Goal: Transaction & Acquisition: Purchase product/service

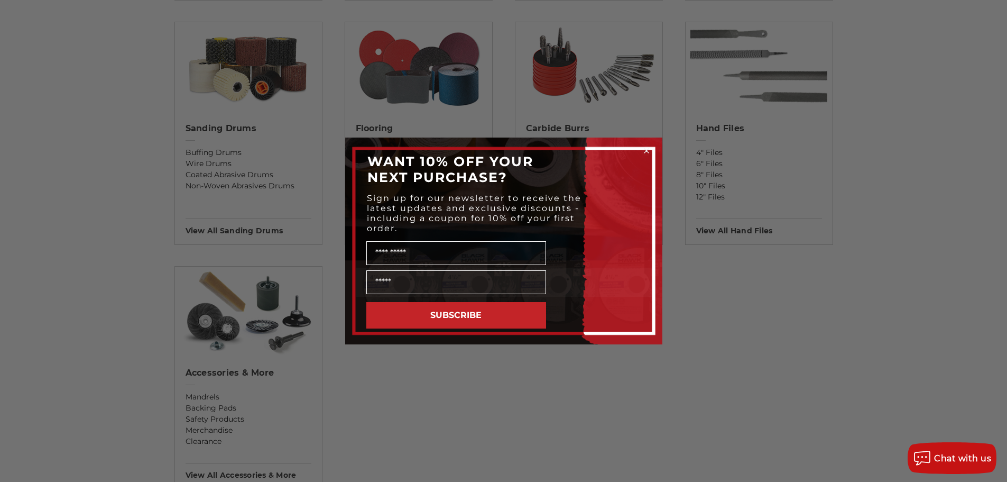
scroll to position [899, 0]
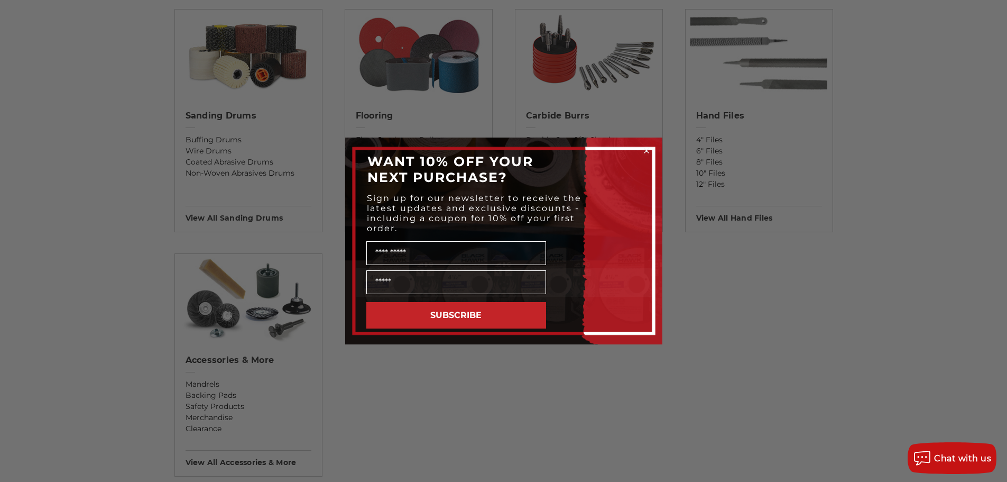
click at [647, 151] on circle "Close dialog" at bounding box center [646, 151] width 10 height 10
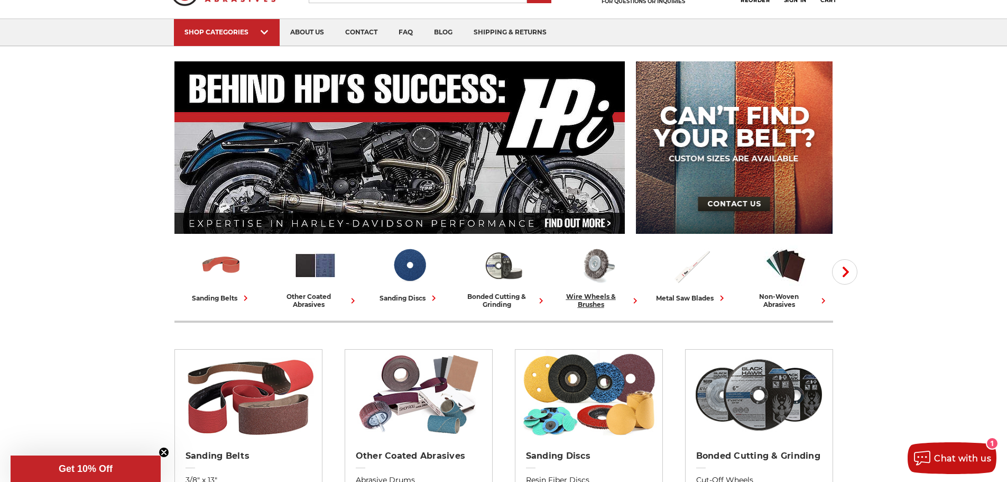
scroll to position [53, 0]
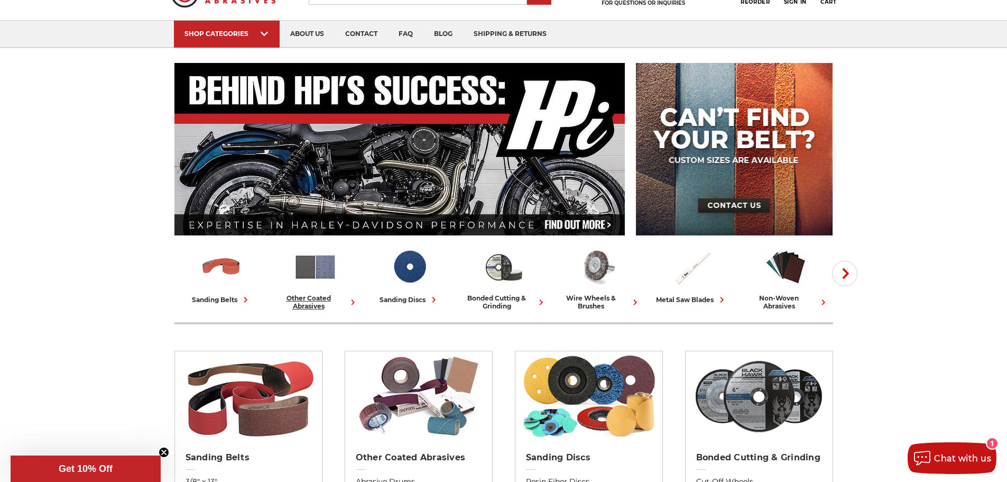
click at [322, 269] on img at bounding box center [316, 267] width 44 height 44
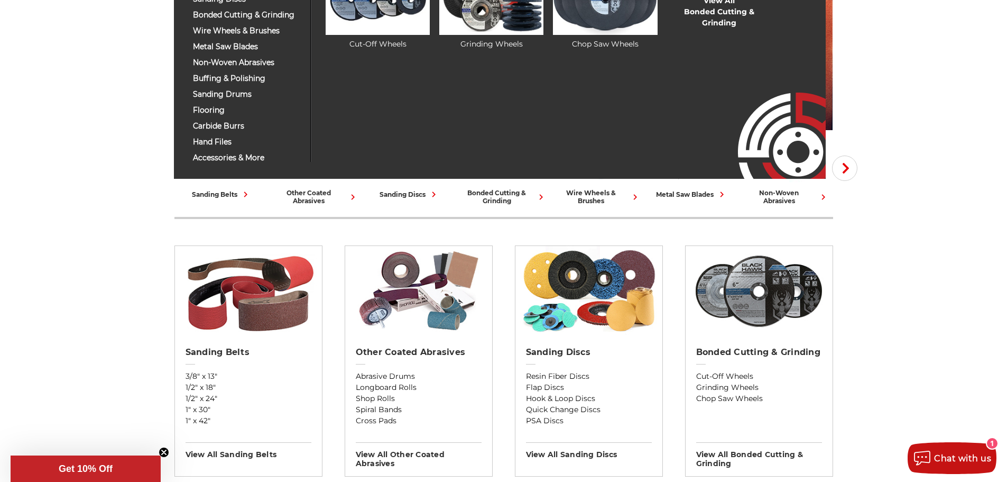
scroll to position [159, 0]
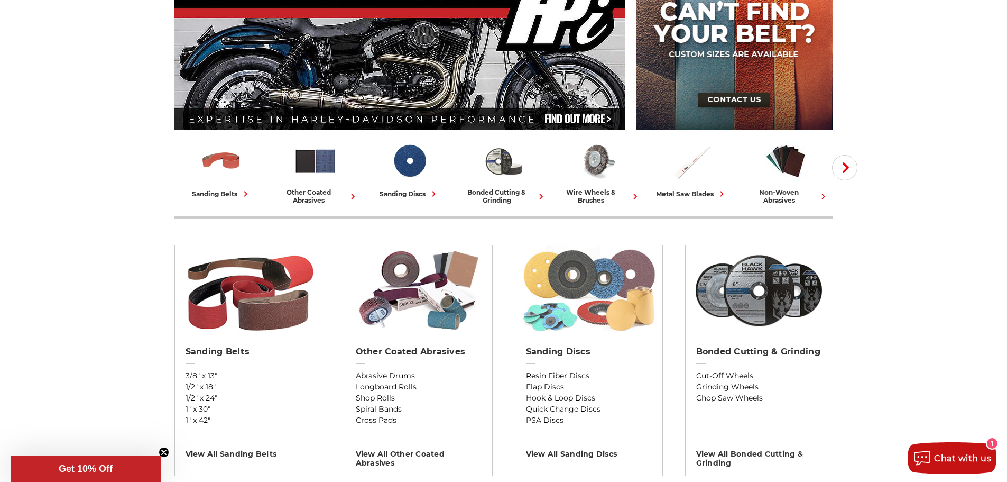
click at [600, 287] on img at bounding box center [588, 290] width 137 height 90
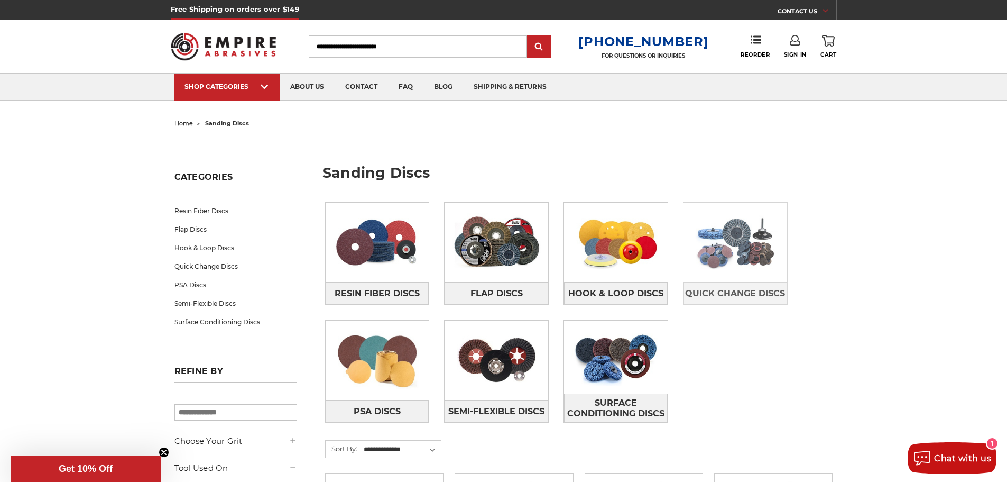
click at [723, 253] on img at bounding box center [736, 242] width 104 height 73
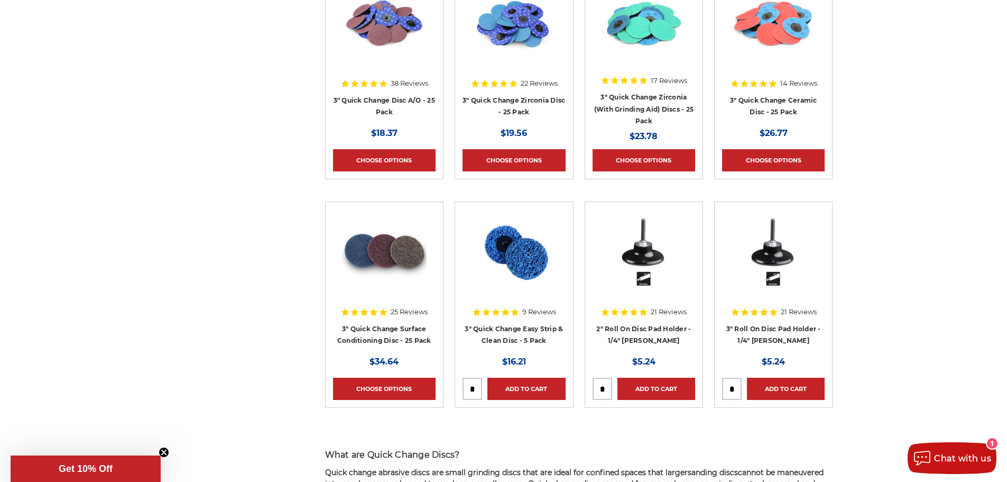
scroll to position [1269, 0]
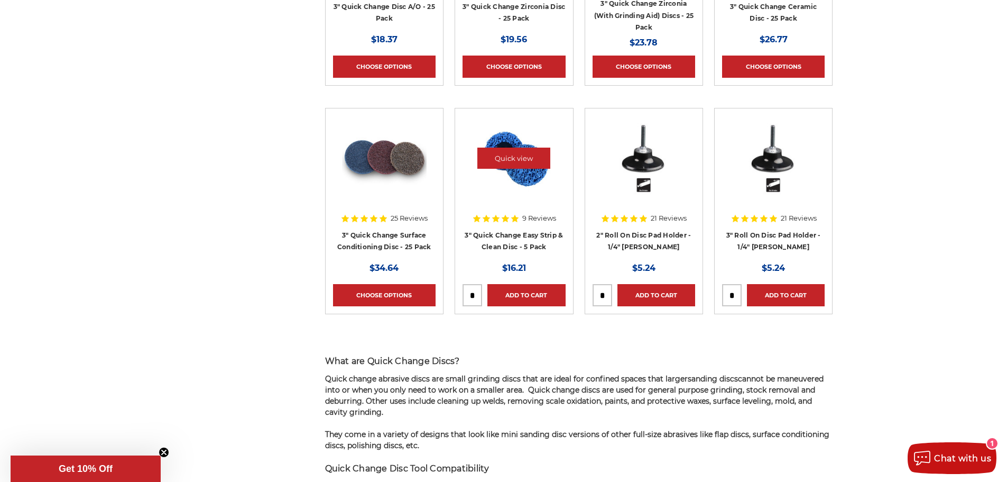
click at [540, 137] on img at bounding box center [514, 158] width 85 height 85
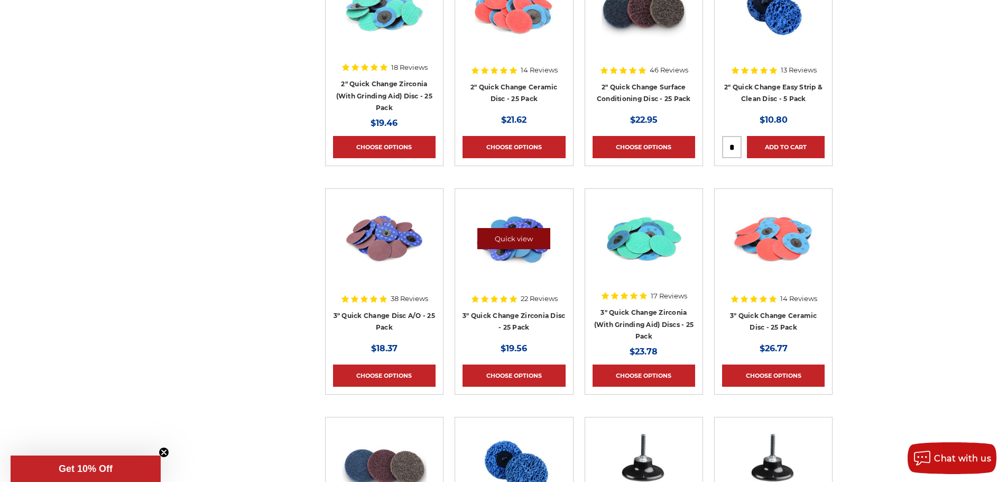
scroll to position [1216, 0]
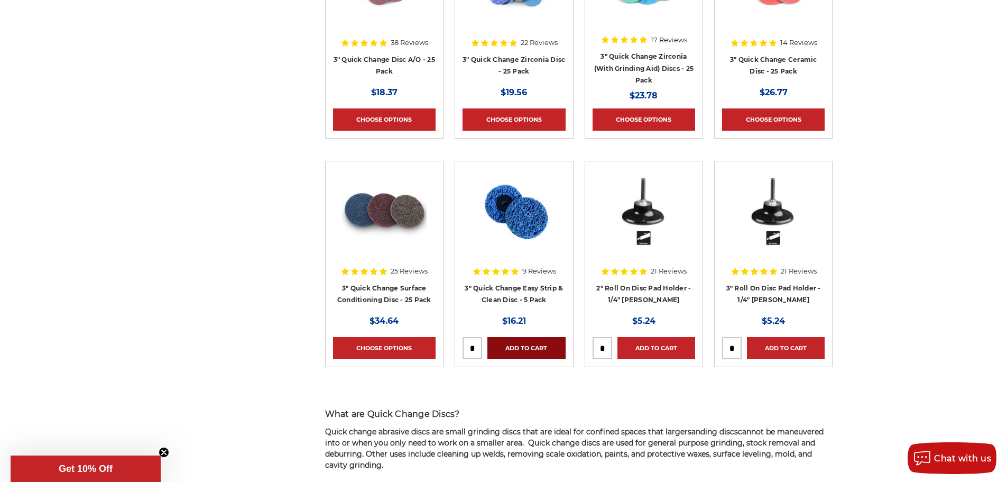
click at [526, 344] on link "Add to Cart" at bounding box center [527, 348] width 78 height 22
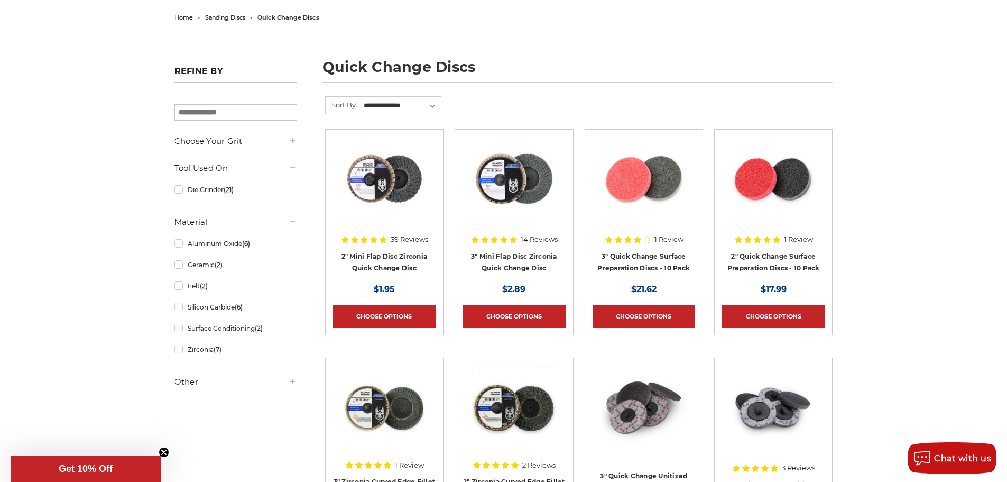
scroll to position [0, 0]
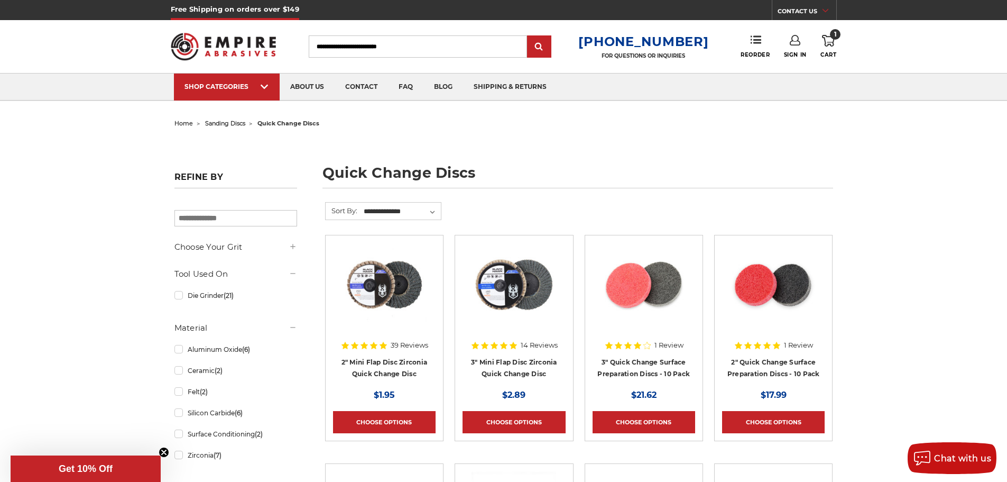
click at [365, 35] on div "Toggle menu Menu Search 1-800-816-3824 FOR QUESTIONS OR INQUIRIES Phone Reorder…" at bounding box center [504, 46] width 666 height 53
click at [360, 41] on input "Search" at bounding box center [418, 46] width 218 height 22
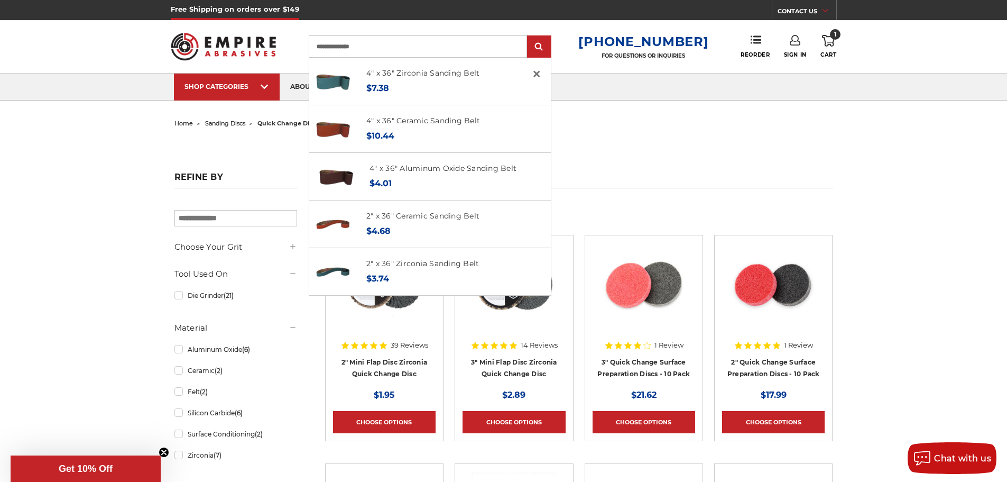
type input "**********"
click at [529, 36] on input "submit" at bounding box center [539, 46] width 21 height 21
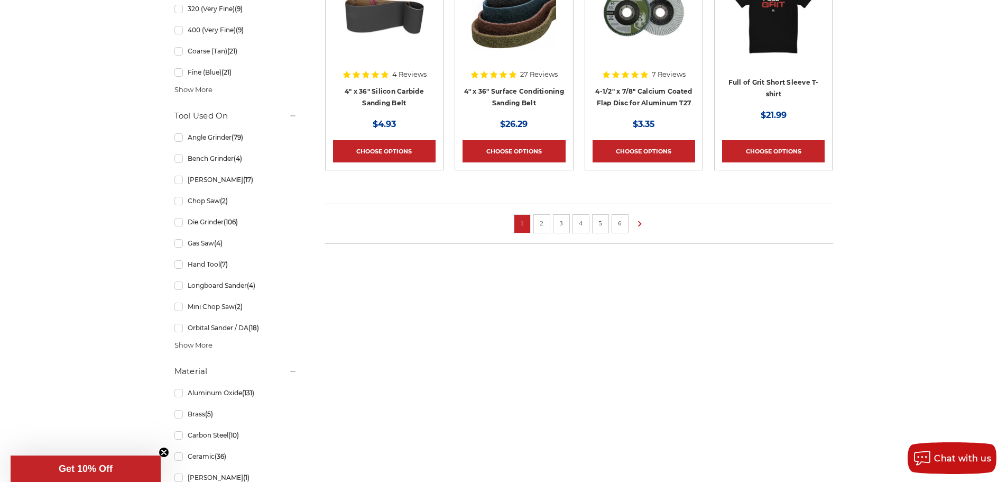
scroll to position [635, 0]
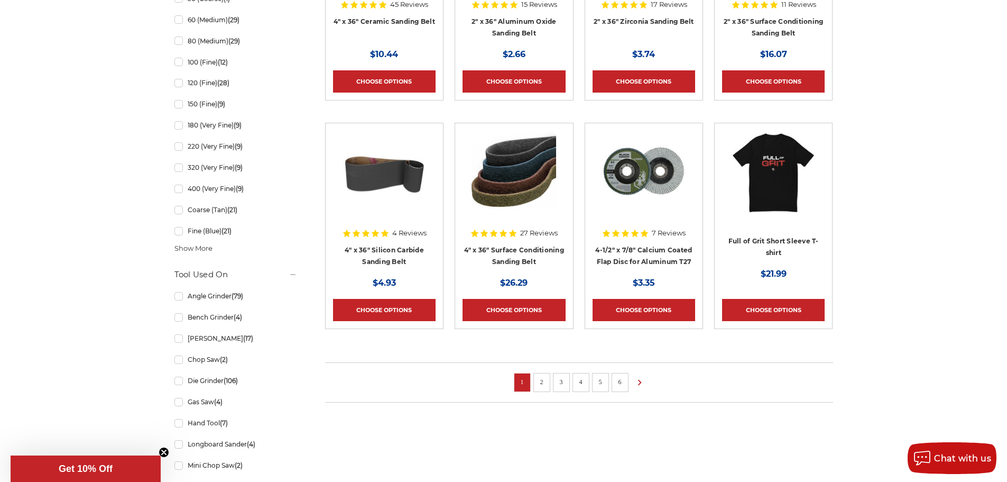
click at [547, 383] on li "2" at bounding box center [542, 382] width 17 height 19
click at [546, 379] on link "2" at bounding box center [542, 382] width 11 height 12
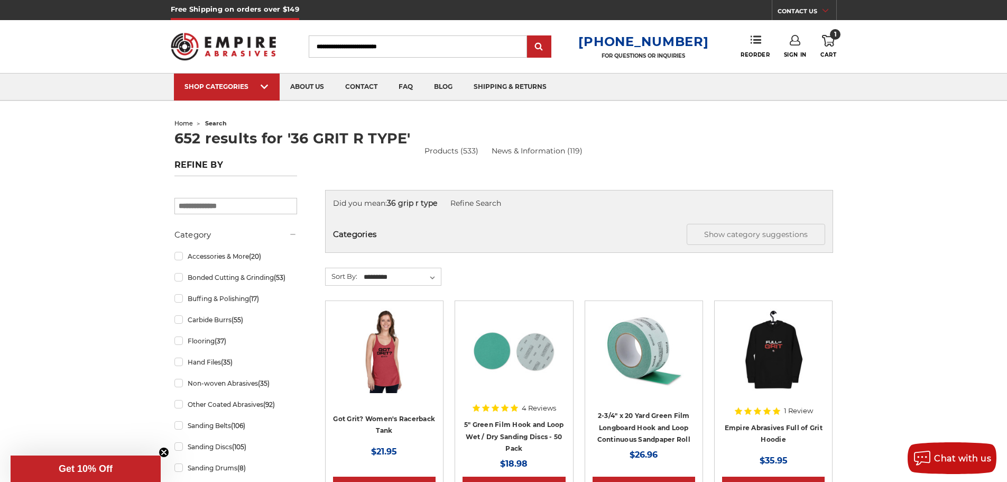
click at [426, 49] on input "Search" at bounding box center [418, 46] width 218 height 22
type input "******"
click at [529, 36] on input "submit" at bounding box center [539, 46] width 21 height 21
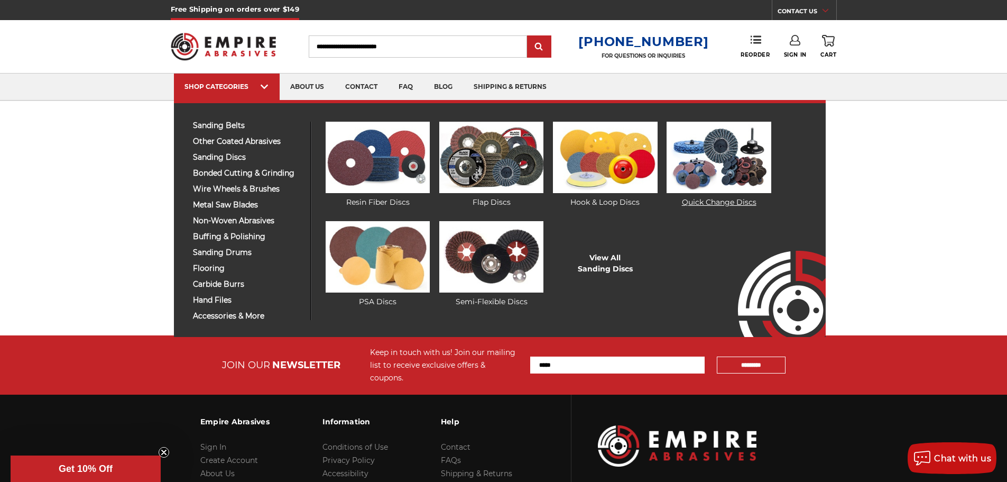
click at [717, 161] on img at bounding box center [719, 157] width 104 height 71
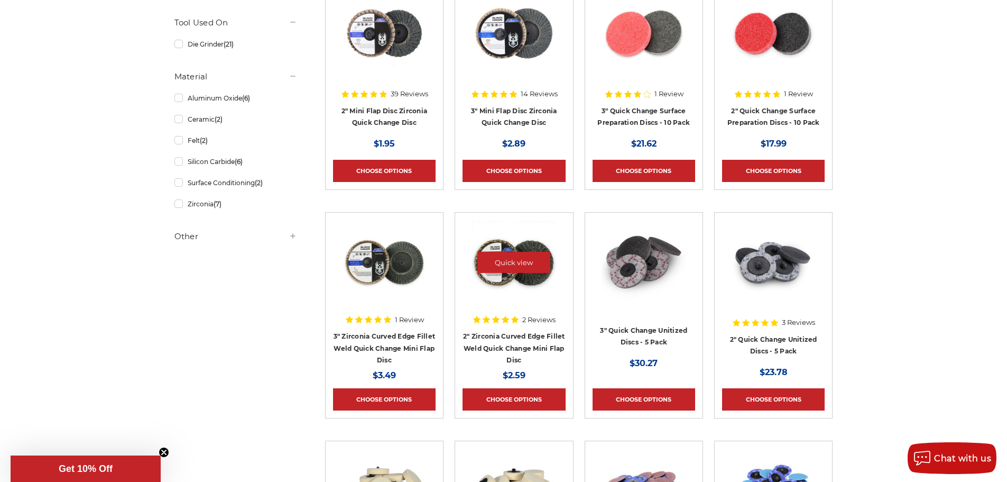
scroll to position [264, 0]
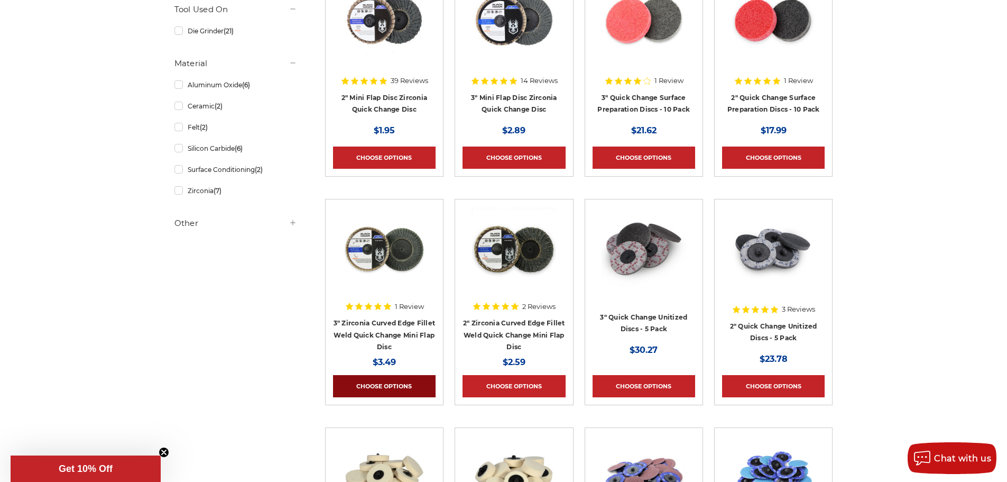
click at [383, 383] on link "Choose Options" at bounding box center [384, 386] width 103 height 22
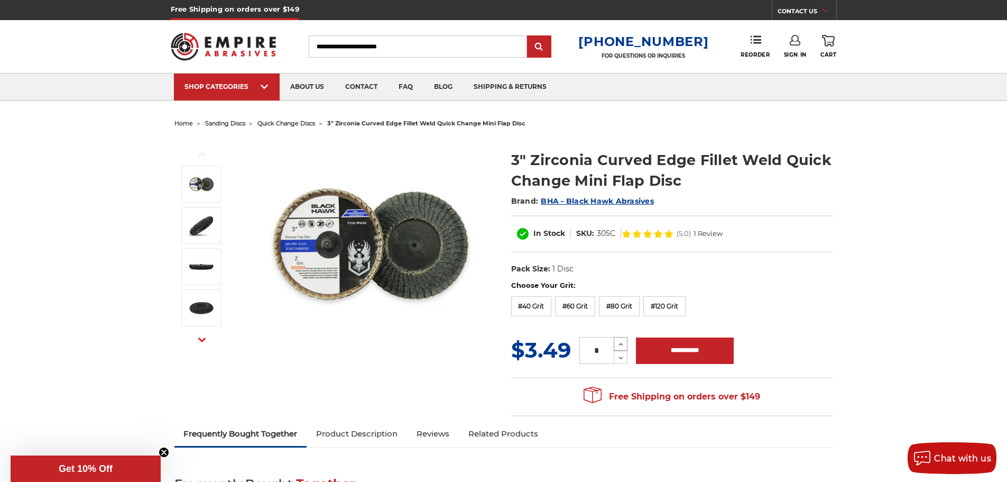
click at [619, 342] on icon at bounding box center [621, 345] width 8 height 10
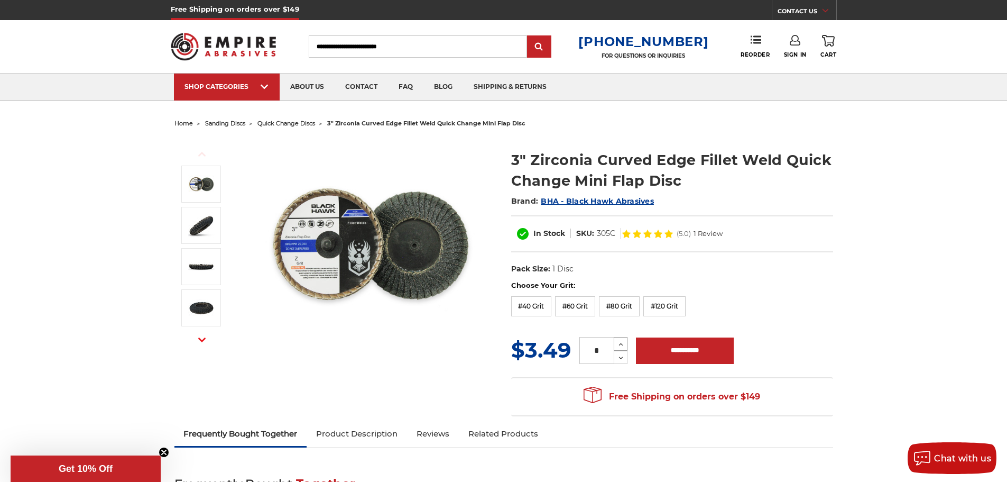
click at [619, 342] on icon at bounding box center [621, 345] width 8 height 10
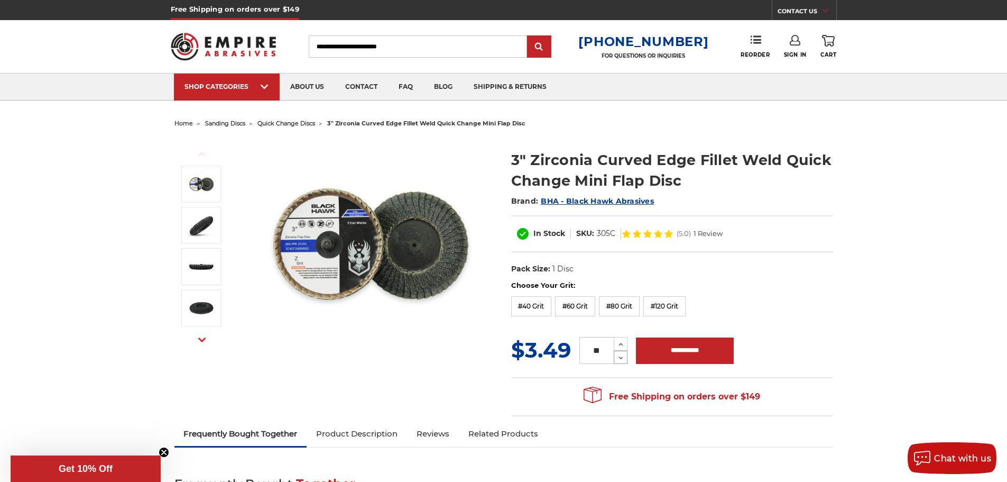
click at [619, 355] on icon at bounding box center [621, 358] width 8 height 10
click at [685, 353] on input "**********" at bounding box center [685, 350] width 98 height 26
click at [622, 357] on use at bounding box center [621, 357] width 4 height 3
click at [621, 356] on icon at bounding box center [621, 358] width 8 height 10
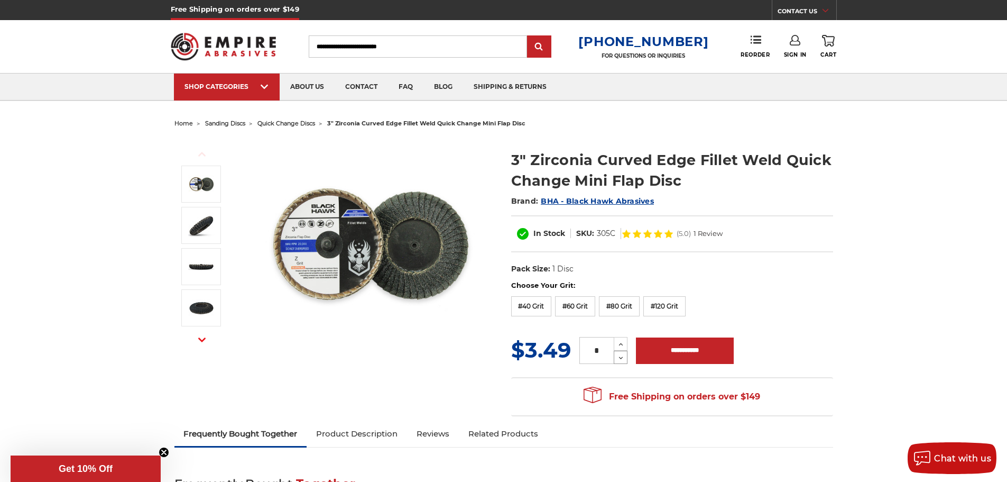
click at [621, 356] on icon at bounding box center [621, 358] width 8 height 10
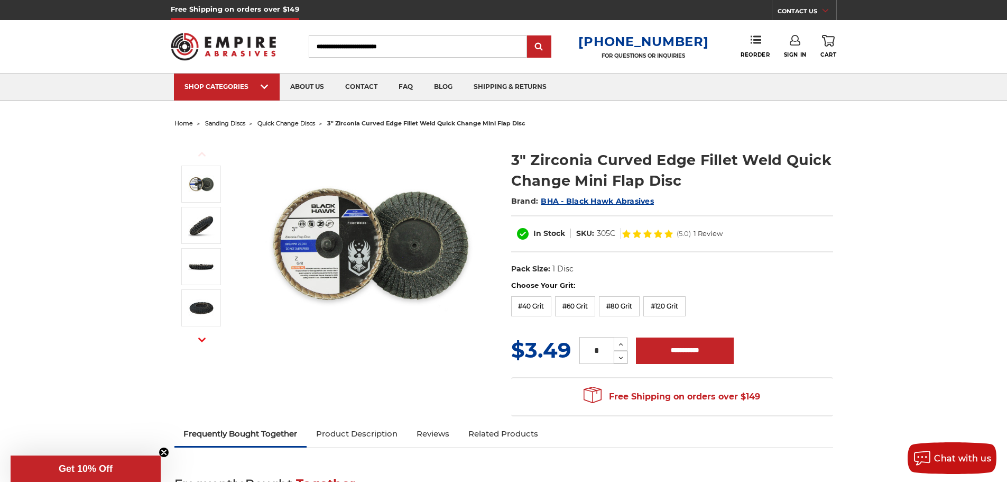
click at [621, 356] on icon at bounding box center [621, 358] width 8 height 10
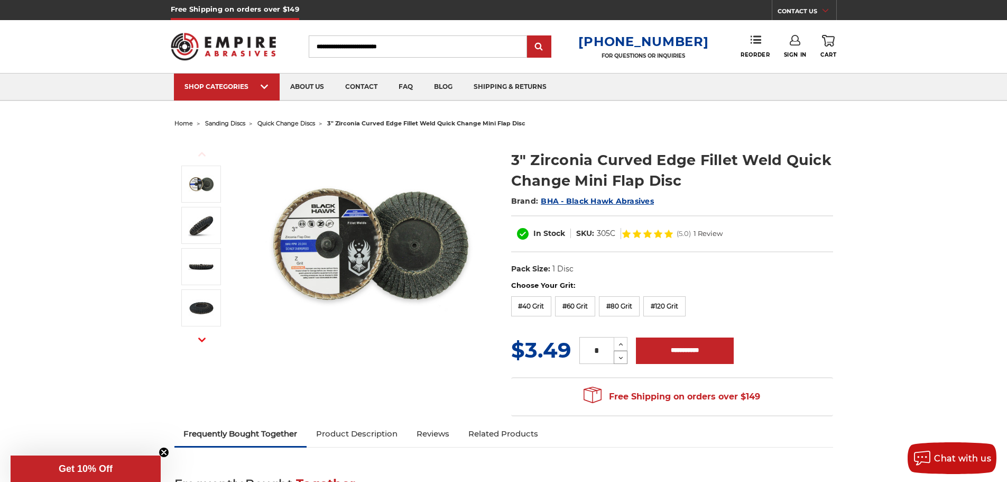
click at [621, 356] on icon at bounding box center [621, 358] width 8 height 10
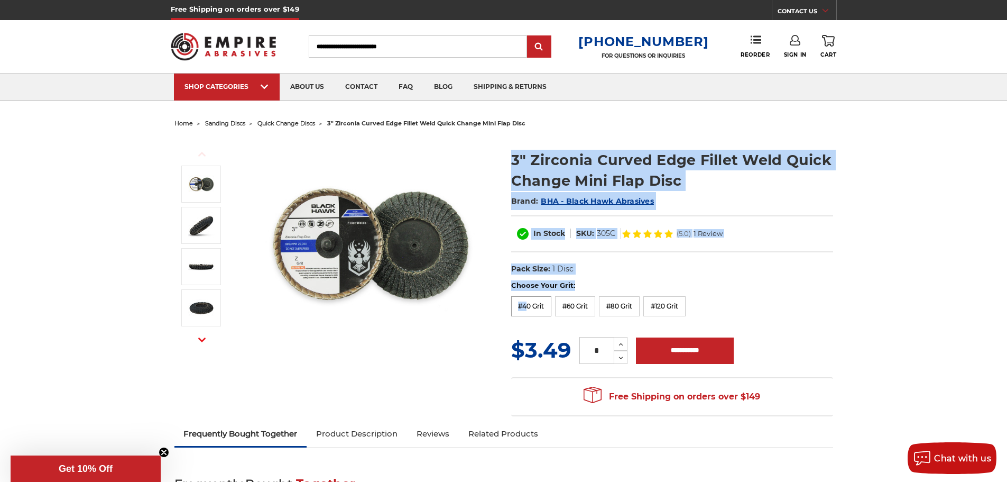
drag, startPoint x: 529, startPoint y: 310, endPoint x: 545, endPoint y: 307, distance: 16.2
click at [540, 307] on label "#40 Grit" at bounding box center [531, 306] width 41 height 20
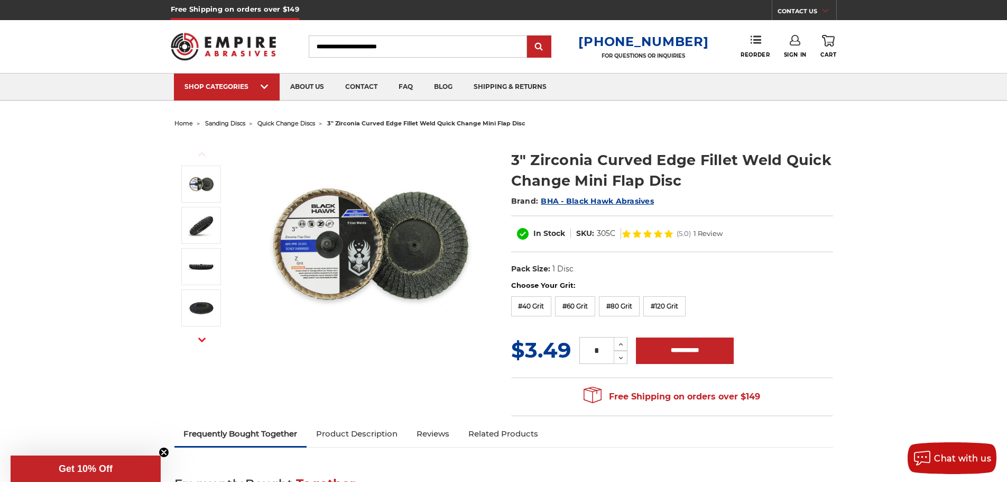
drag, startPoint x: 545, startPoint y: 307, endPoint x: 554, endPoint y: 307, distance: 9.0
click at [548, 307] on label "#40 Grit" at bounding box center [531, 306] width 41 height 20
drag, startPoint x: 634, startPoint y: 309, endPoint x: 678, endPoint y: 309, distance: 44.4
click at [678, 309] on div "Choose Your Grit: #40 Grit #60 Grit #80 Grit #120 Grit" at bounding box center [672, 300] width 322 height 40
click at [727, 301] on div "Choose Your Grit: #40 Grit #60 Grit #80 Grit #120 Grit" at bounding box center [672, 300] width 322 height 40
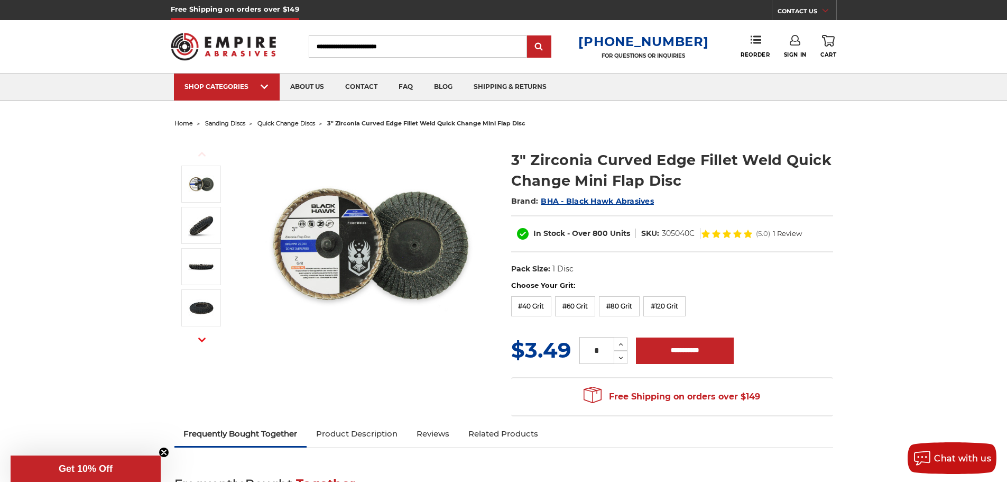
click at [731, 299] on div "Choose Your Grit: #40 Grit #60 Grit #80 Grit #120 Grit" at bounding box center [672, 300] width 322 height 40
click at [534, 308] on label "#40 Grit" at bounding box center [531, 306] width 41 height 20
click at [560, 307] on label "#60 Grit" at bounding box center [575, 306] width 40 height 20
drag, startPoint x: 617, startPoint y: 306, endPoint x: 629, endPoint y: 308, distance: 12.9
click at [629, 308] on label "#80 Grit" at bounding box center [619, 306] width 41 height 20
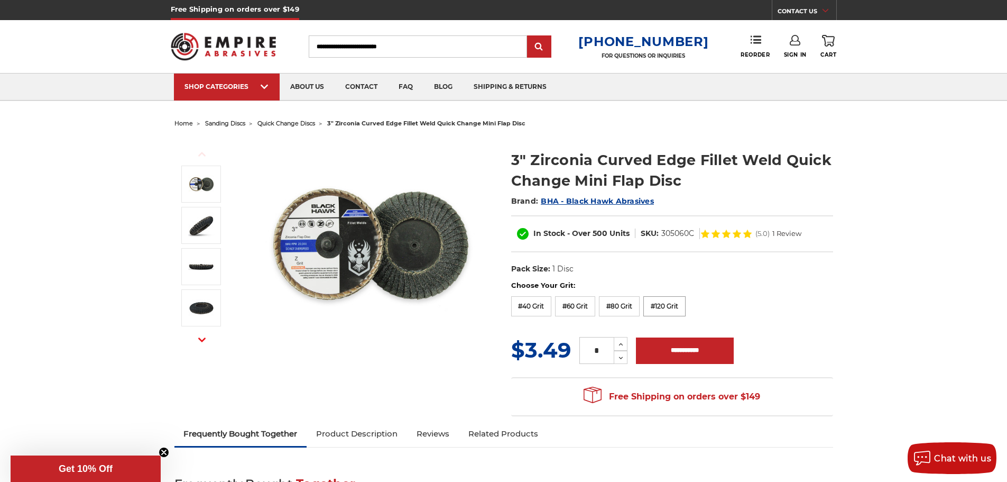
click at [659, 310] on label "#120 Grit" at bounding box center [665, 306] width 42 height 20
drag, startPoint x: 525, startPoint y: 310, endPoint x: 529, endPoint y: 307, distance: 6.0
click at [529, 308] on label "#40 Grit" at bounding box center [531, 306] width 41 height 20
click at [538, 307] on label "#40 Grit" at bounding box center [531, 306] width 41 height 20
click at [618, 345] on icon at bounding box center [621, 345] width 8 height 10
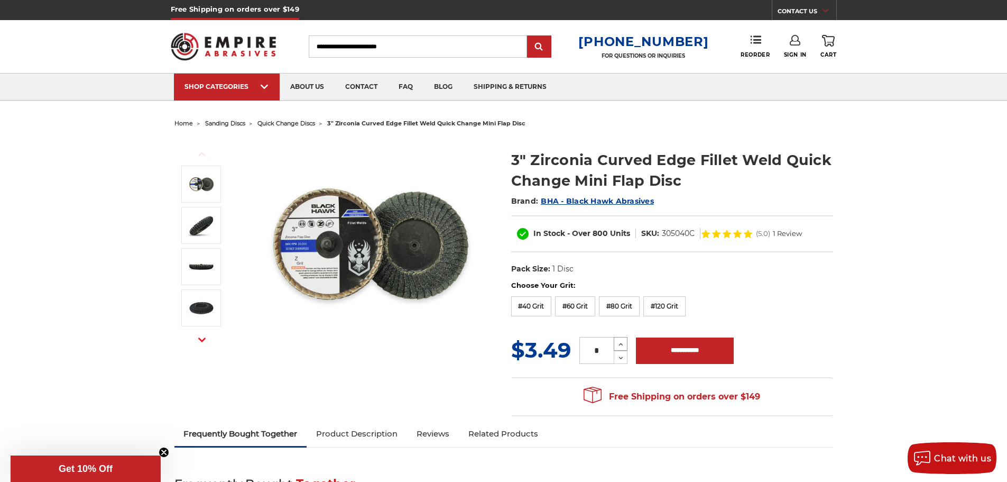
click at [618, 345] on icon at bounding box center [621, 345] width 8 height 10
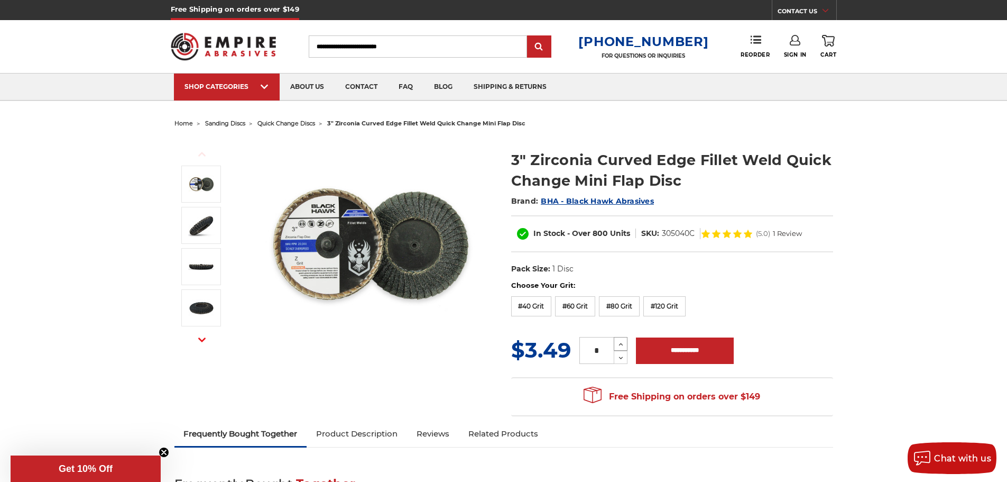
click at [618, 345] on icon at bounding box center [621, 345] width 8 height 10
type input "**"
click at [667, 350] on input "**********" at bounding box center [685, 350] width 98 height 26
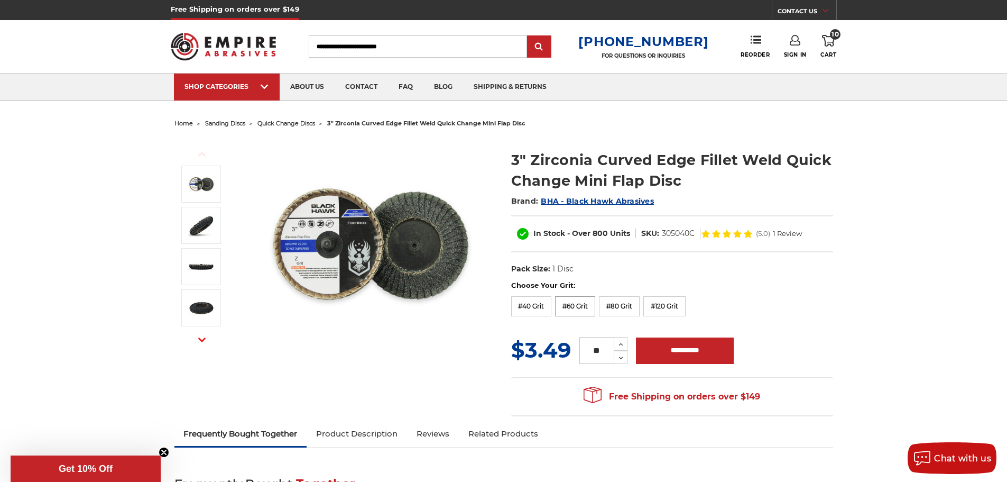
click at [569, 307] on label "#60 Grit" at bounding box center [575, 306] width 40 height 20
click at [675, 345] on input "**********" at bounding box center [685, 350] width 98 height 26
type input "**********"
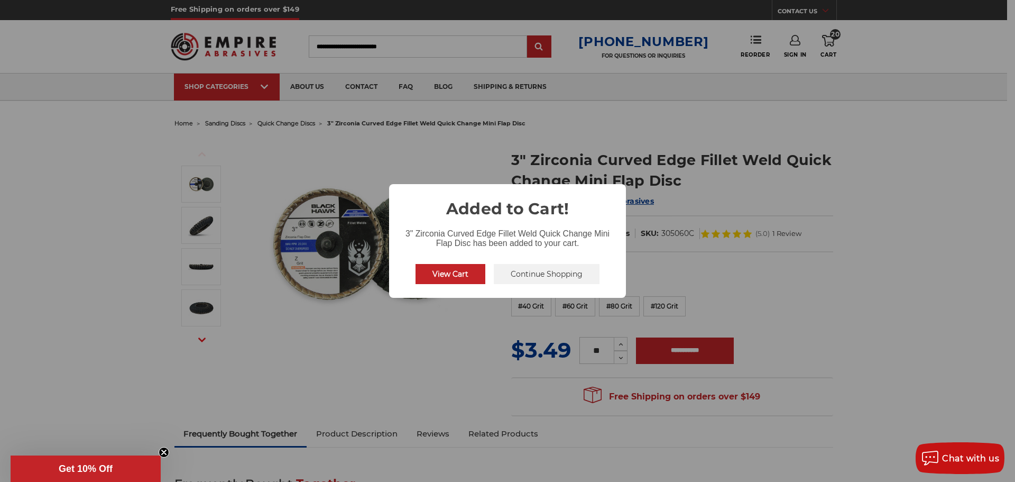
click at [453, 271] on button "View Cart" at bounding box center [451, 274] width 70 height 20
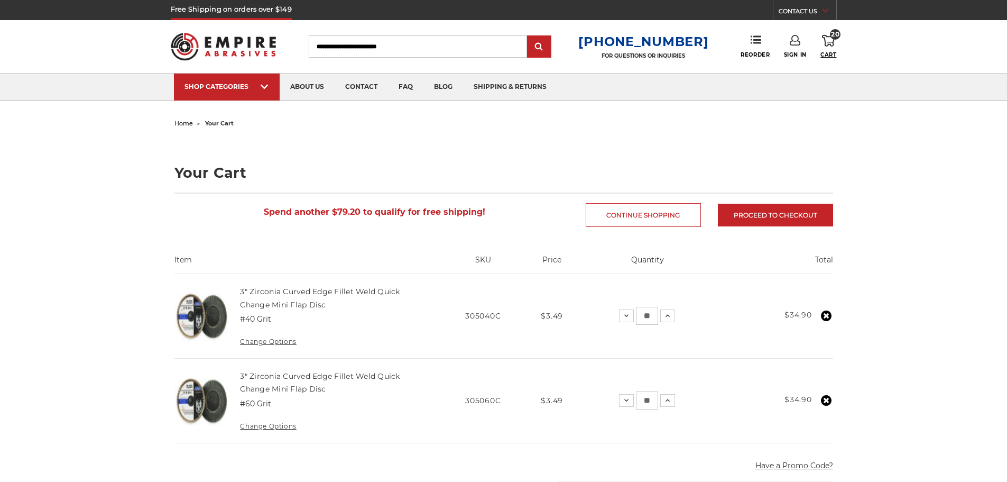
click at [827, 45] on icon at bounding box center [828, 41] width 13 height 12
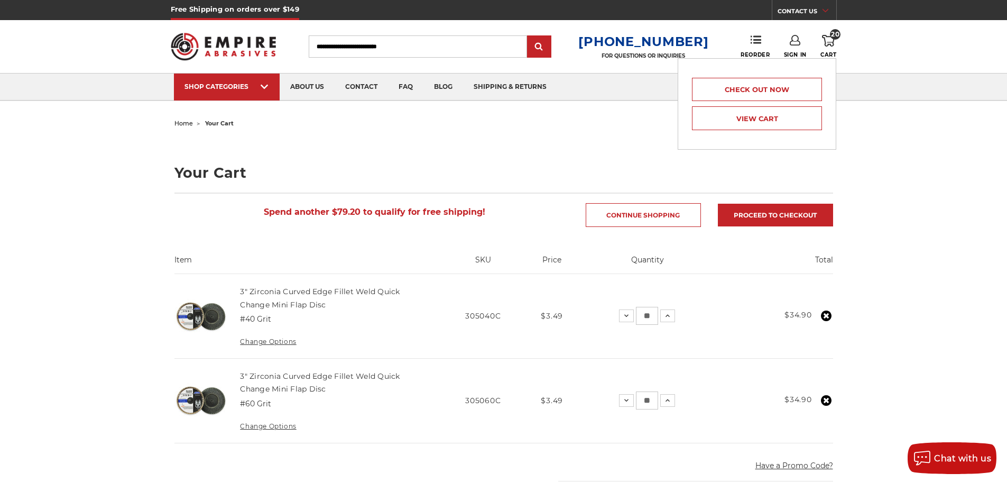
click at [244, 41] on img at bounding box center [224, 46] width 106 height 41
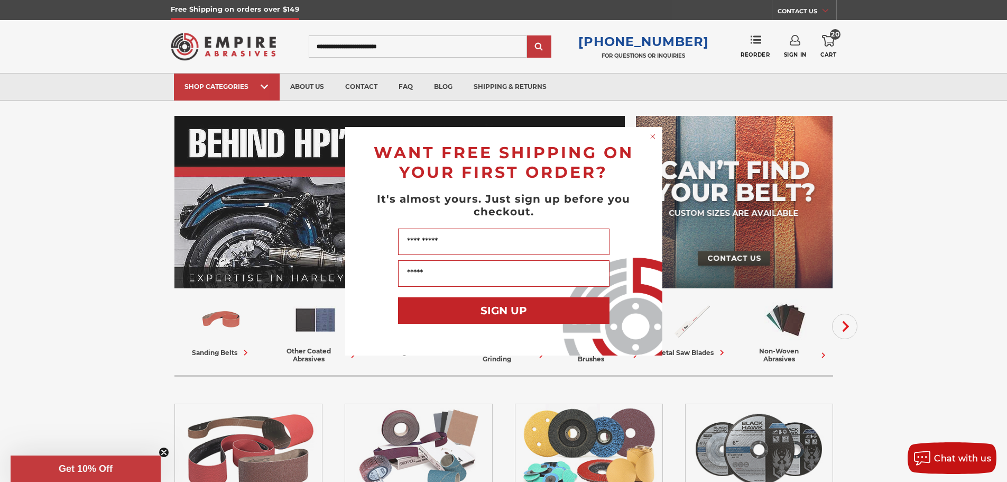
click at [653, 134] on circle "Close dialog" at bounding box center [653, 136] width 10 height 10
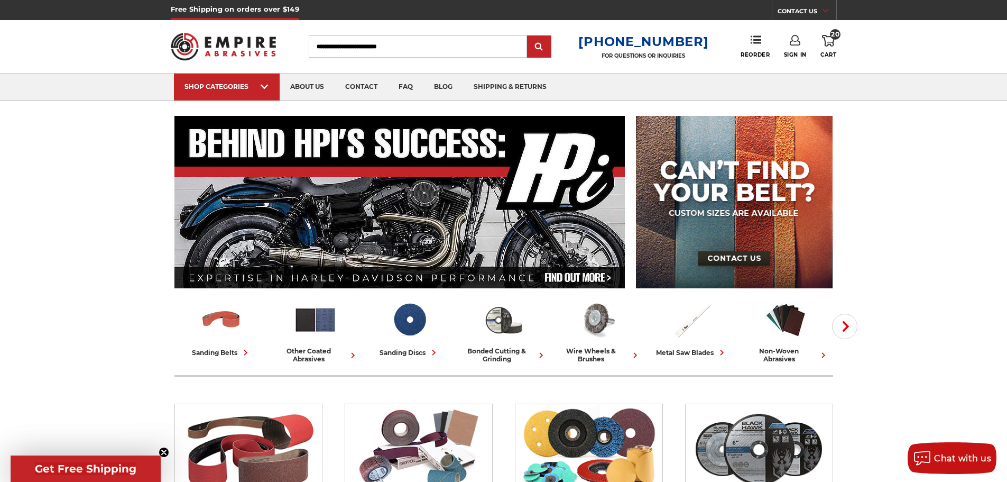
click at [371, 43] on input "Search" at bounding box center [418, 46] width 218 height 22
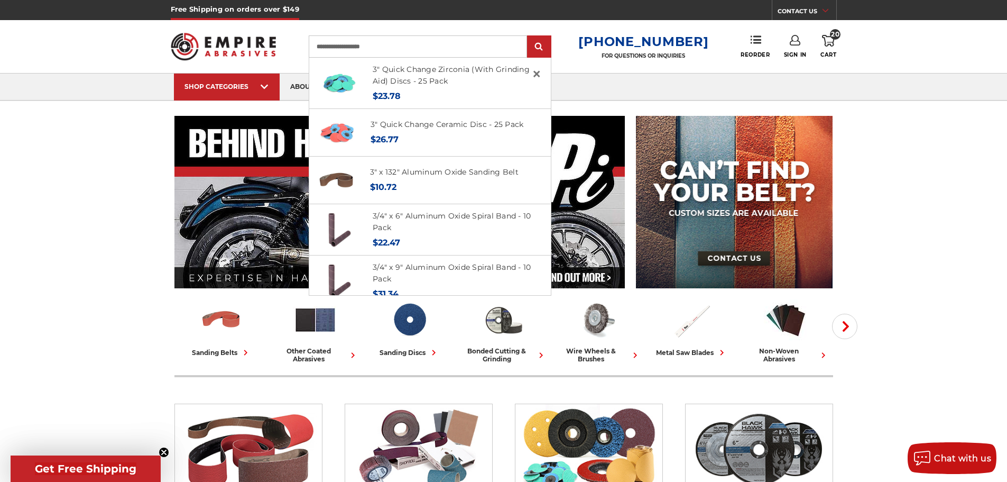
type input "**********"
click at [529, 36] on input "submit" at bounding box center [539, 46] width 21 height 21
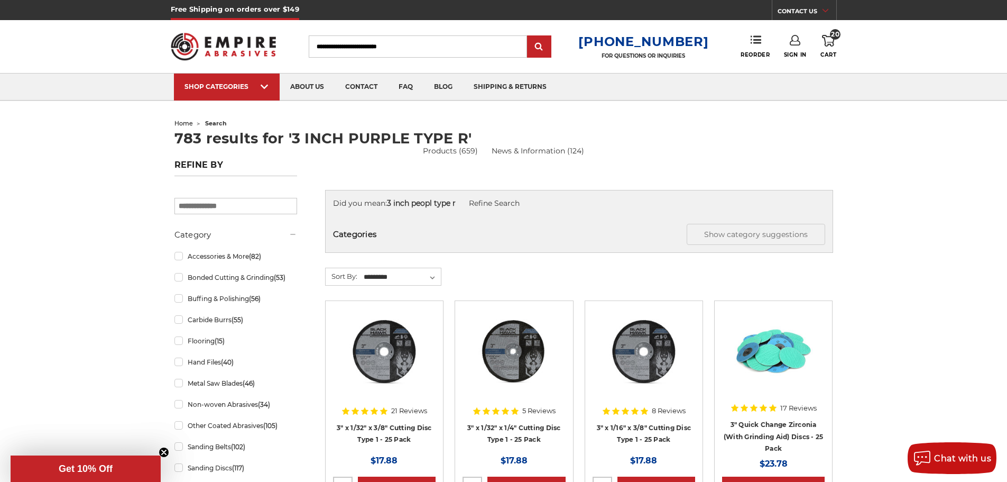
click at [364, 49] on input "Search" at bounding box center [418, 46] width 218 height 22
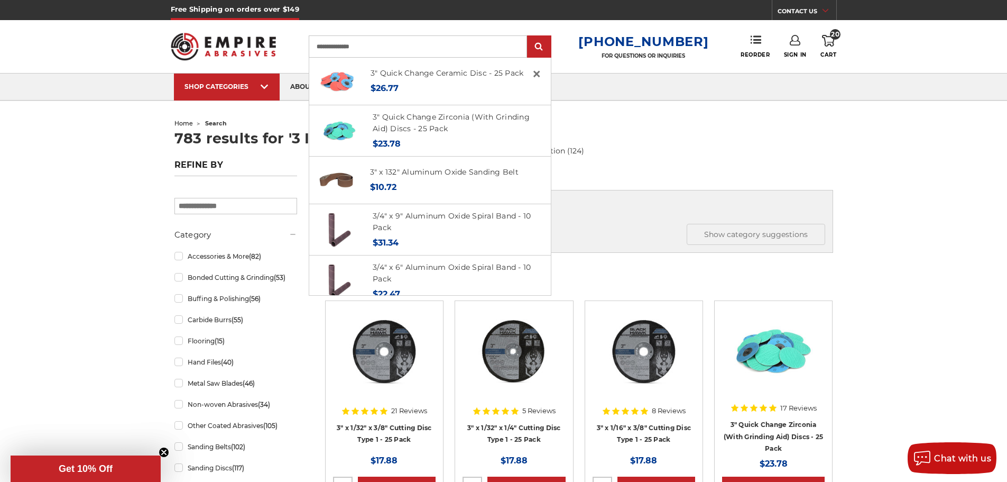
type input "**********"
click at [529, 36] on input "submit" at bounding box center [539, 46] width 21 height 21
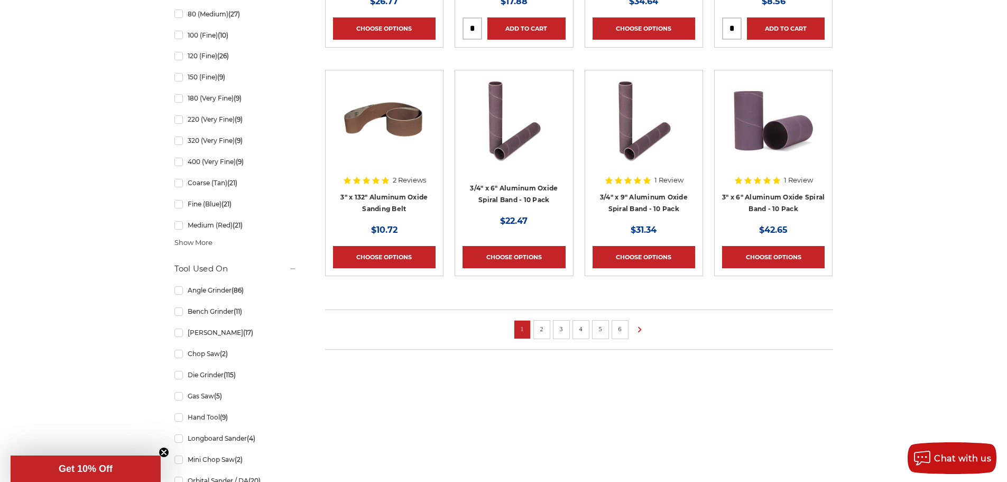
scroll to position [793, 0]
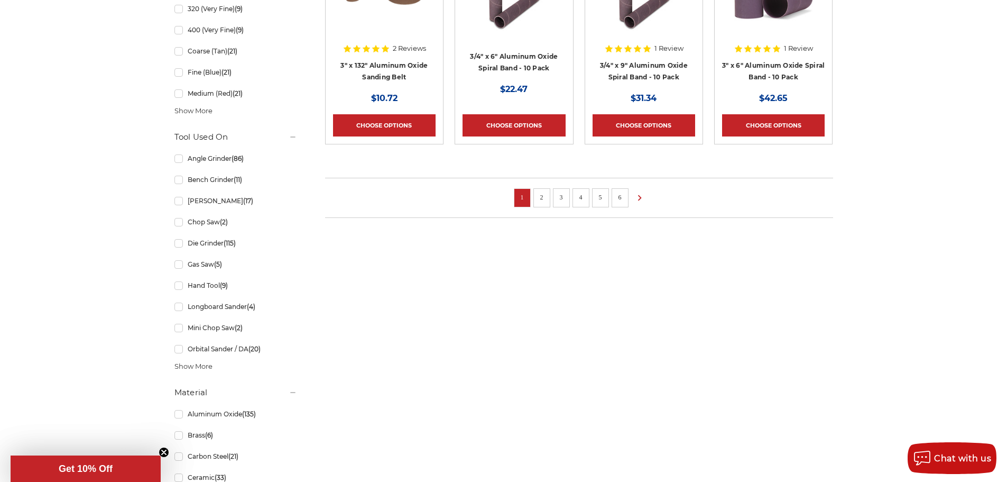
click at [556, 197] on link "3" at bounding box center [561, 197] width 11 height 12
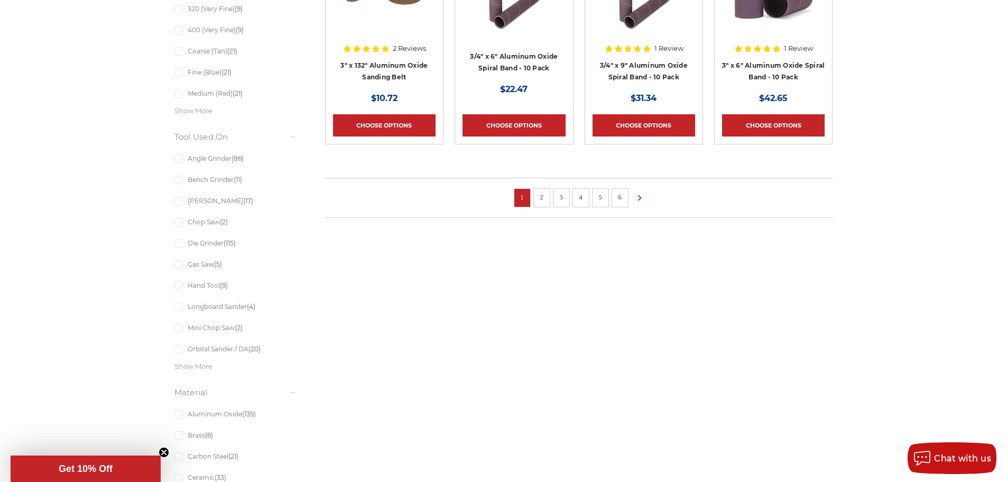
click at [537, 200] on link "2" at bounding box center [542, 197] width 11 height 12
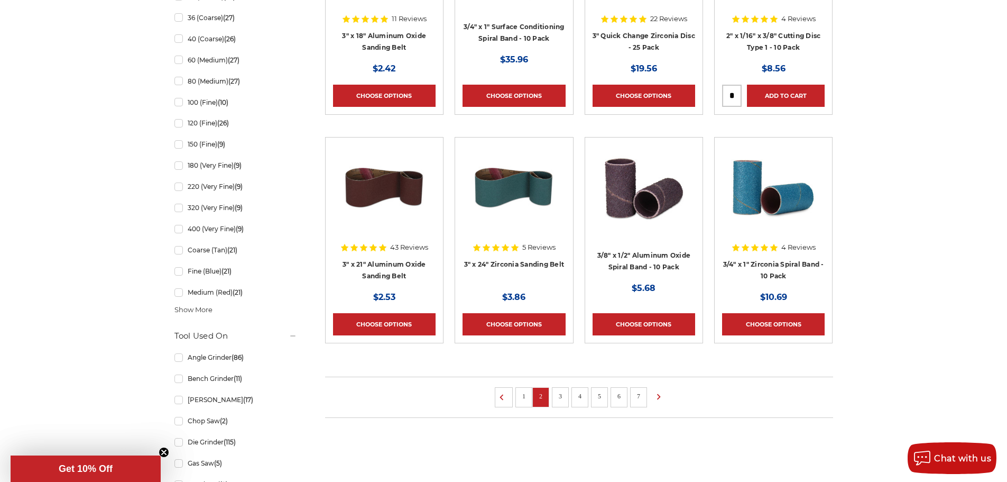
scroll to position [740, 0]
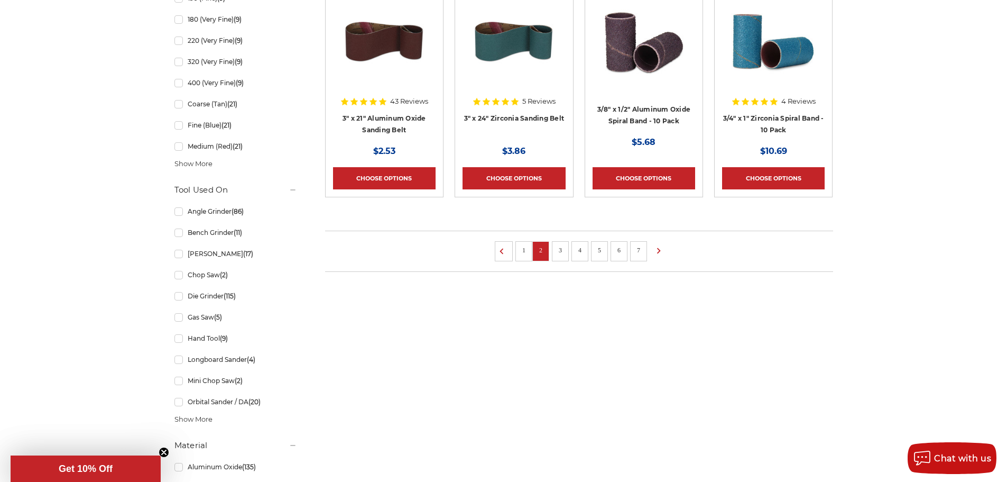
click at [562, 249] on link "3" at bounding box center [560, 250] width 11 height 12
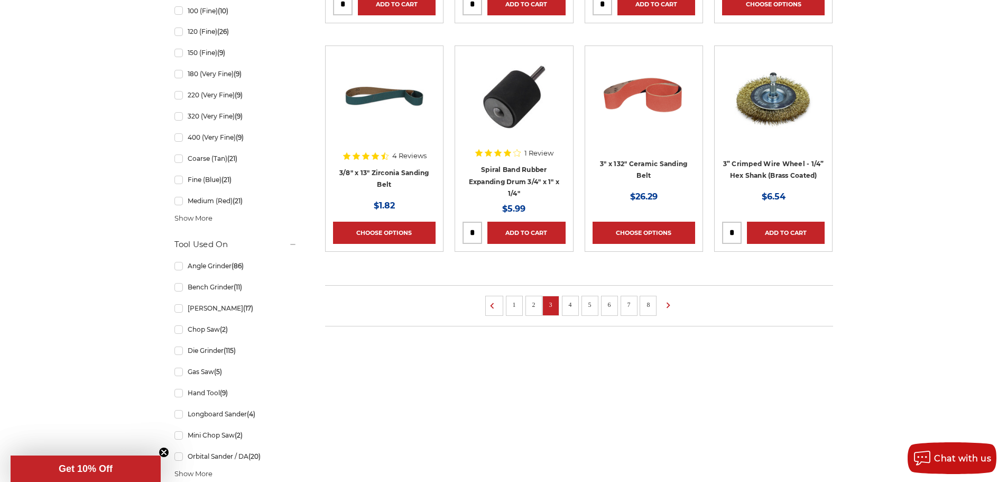
scroll to position [687, 0]
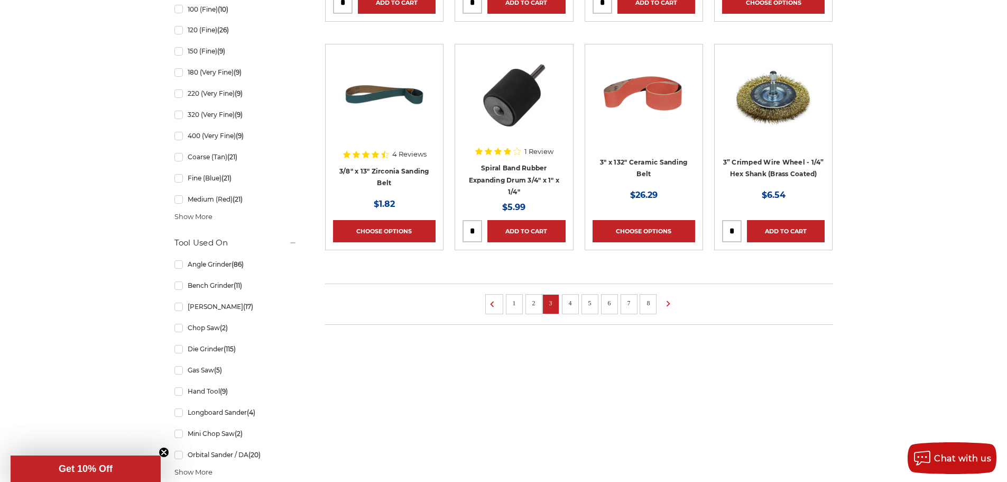
click at [569, 302] on link "4" at bounding box center [570, 303] width 11 height 12
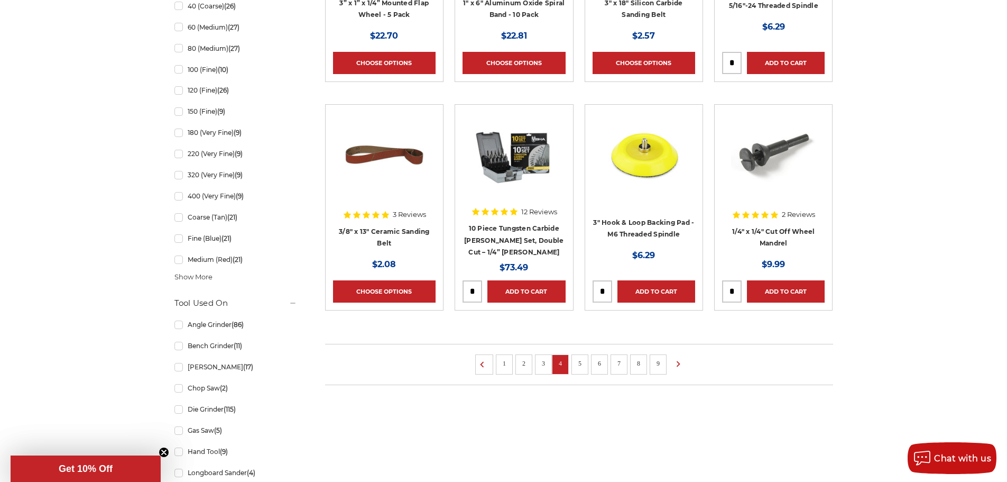
scroll to position [740, 0]
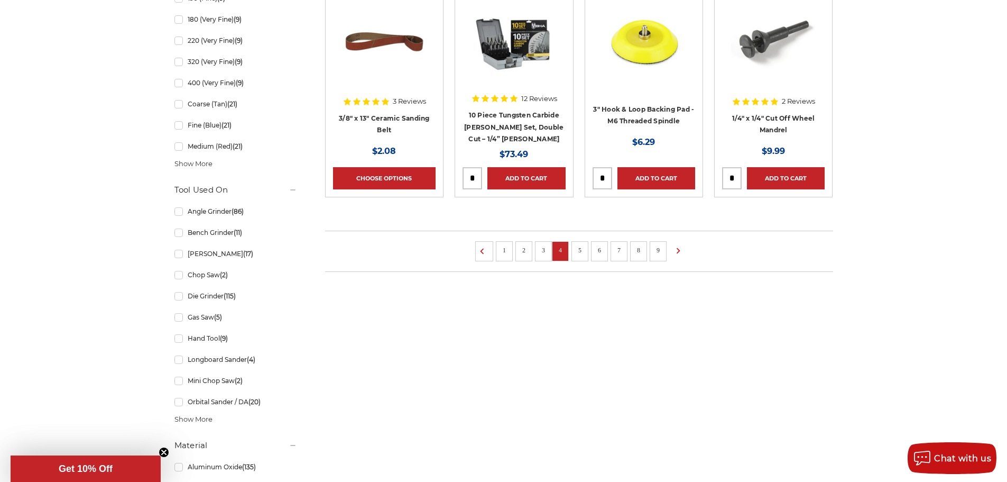
click at [582, 247] on link "5" at bounding box center [580, 250] width 11 height 12
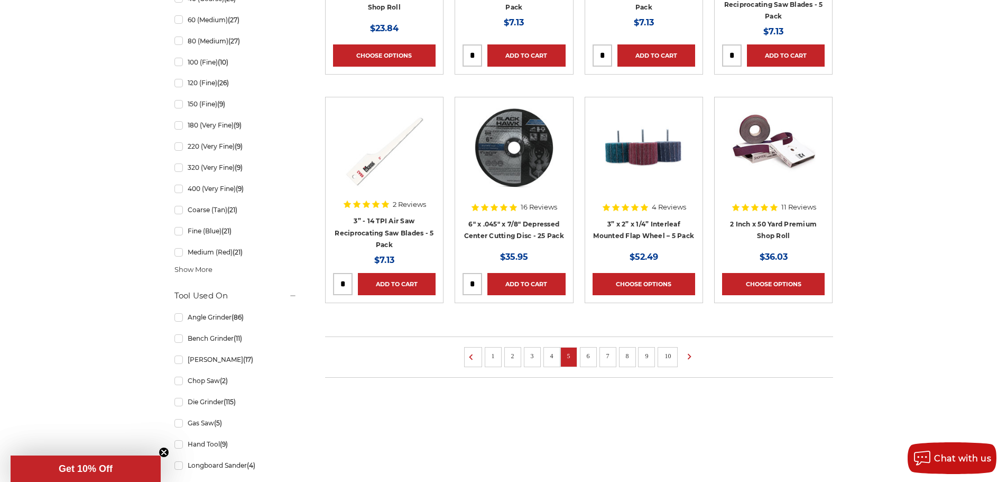
scroll to position [899, 0]
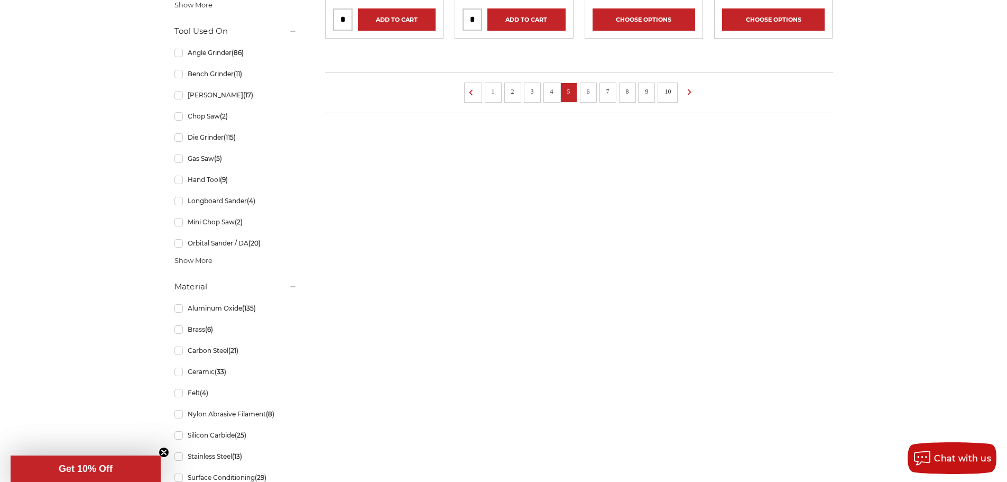
click at [591, 90] on link "6" at bounding box center [588, 92] width 11 height 12
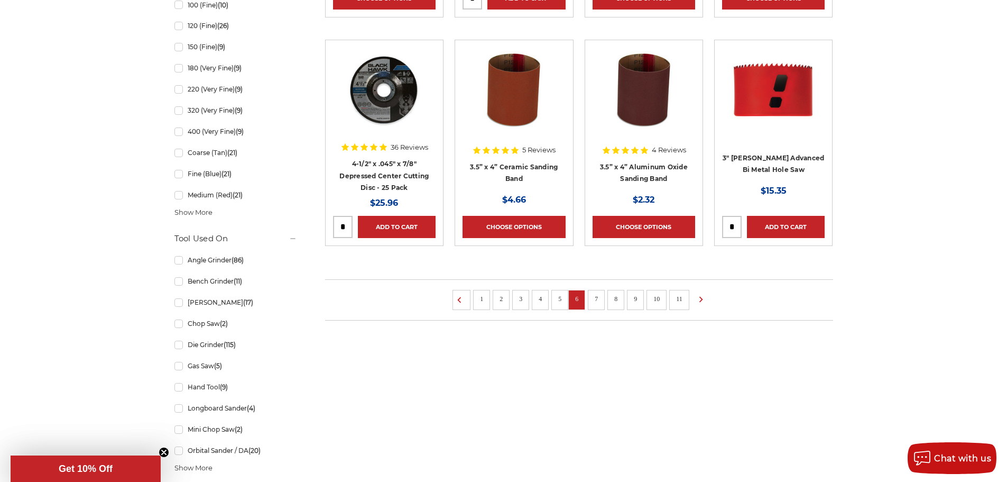
scroll to position [793, 0]
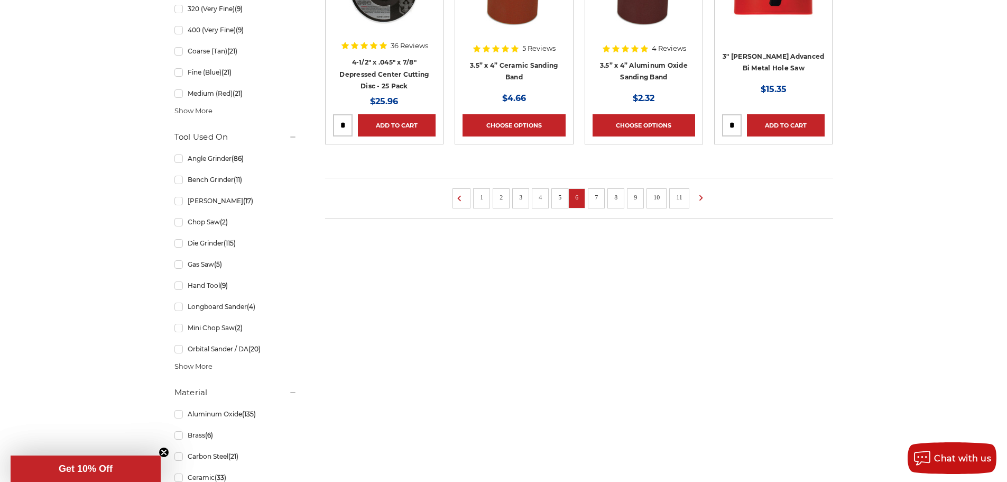
click at [594, 203] on li "7" at bounding box center [596, 198] width 17 height 20
click at [596, 197] on link "7" at bounding box center [596, 197] width 11 height 12
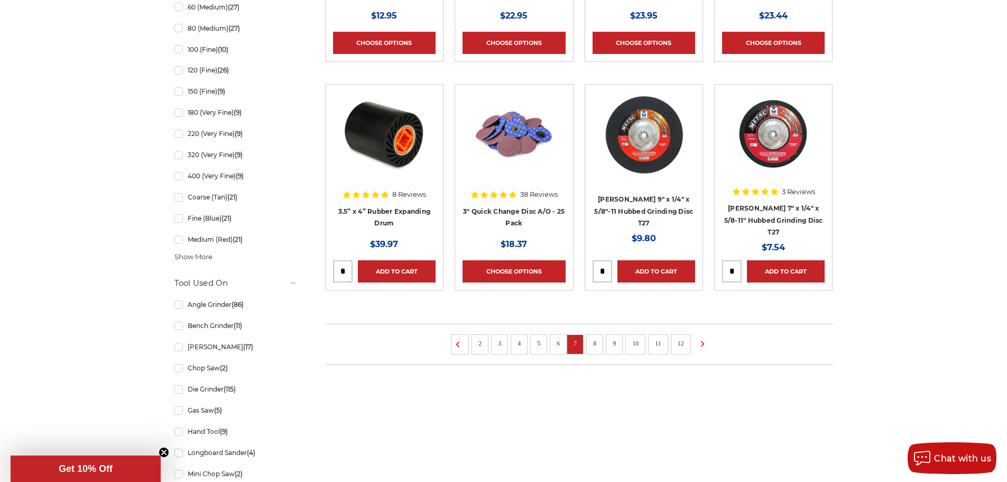
scroll to position [740, 0]
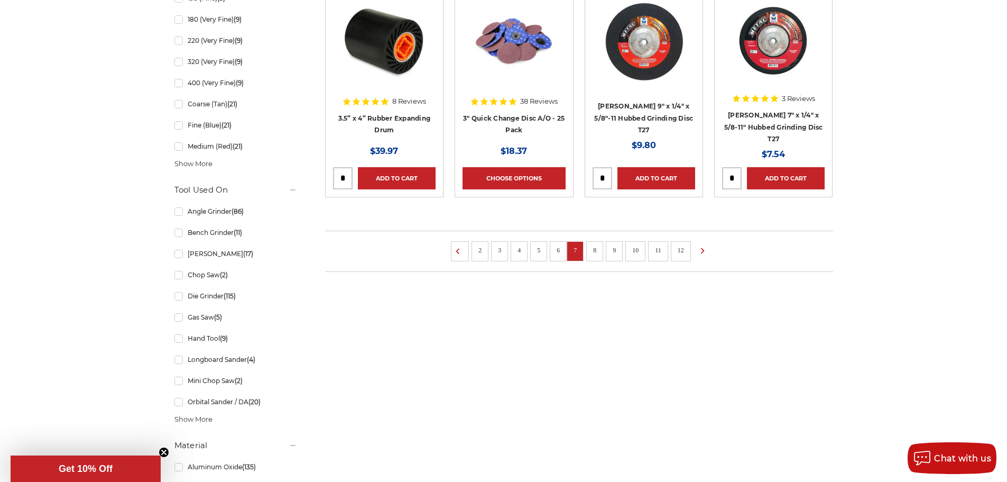
click at [594, 250] on link "8" at bounding box center [595, 250] width 11 height 12
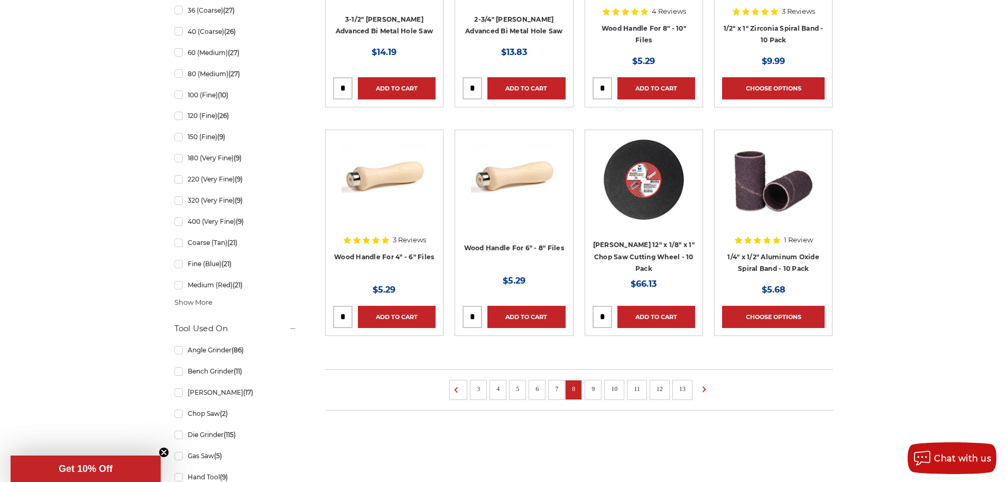
scroll to position [687, 0]
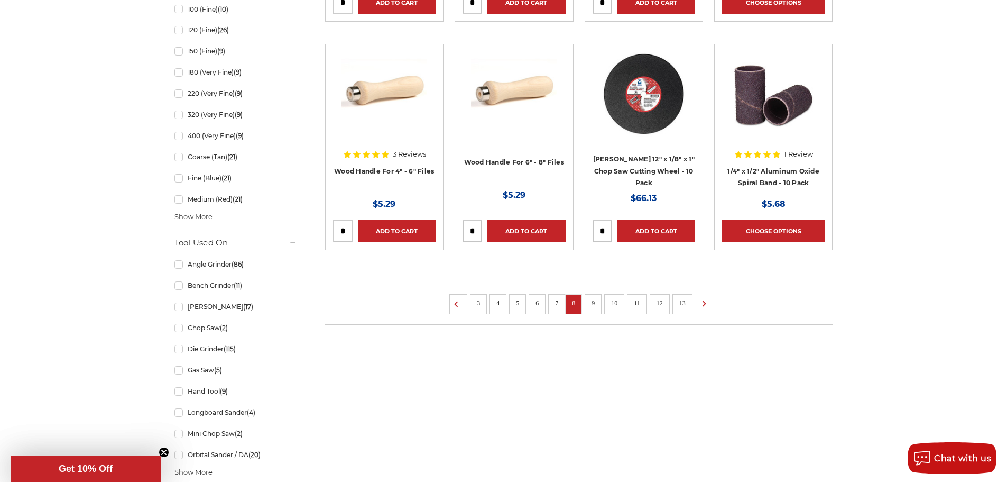
click at [595, 306] on link "9" at bounding box center [593, 303] width 11 height 12
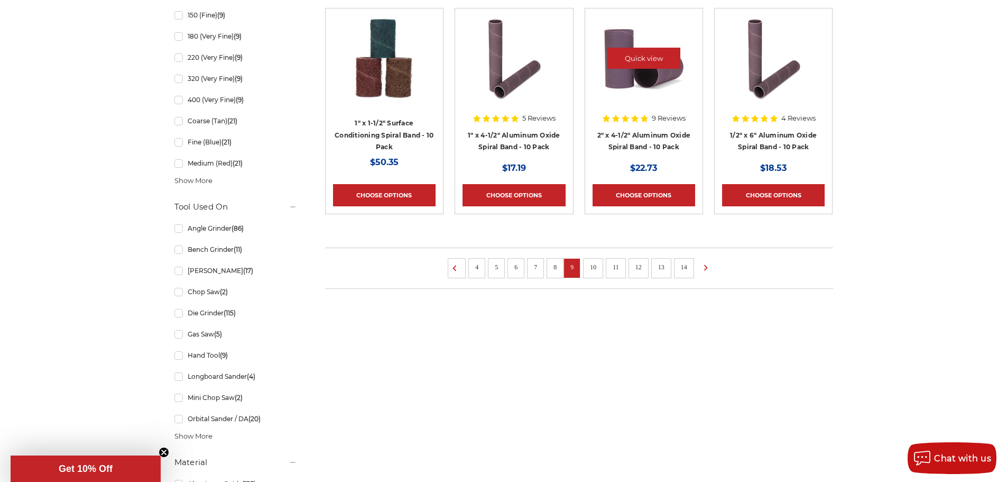
scroll to position [740, 0]
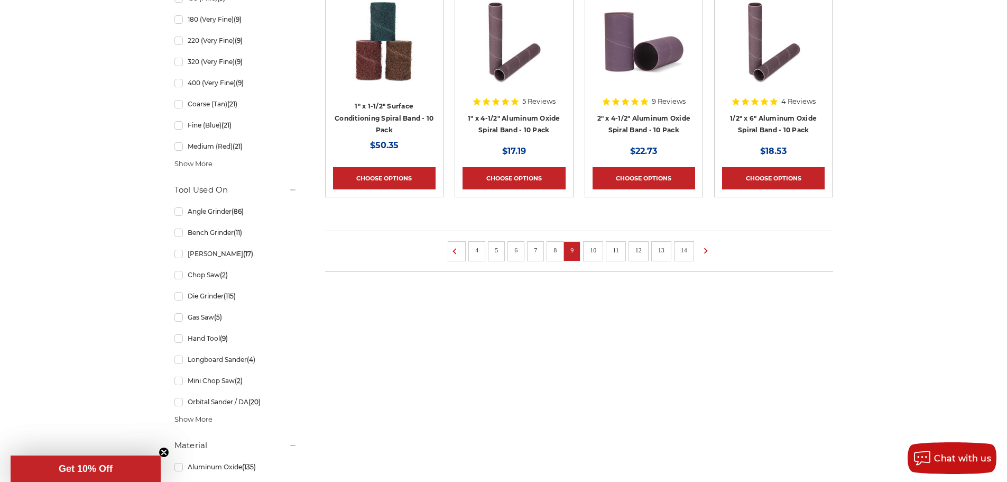
click at [595, 247] on link "10" at bounding box center [593, 250] width 14 height 12
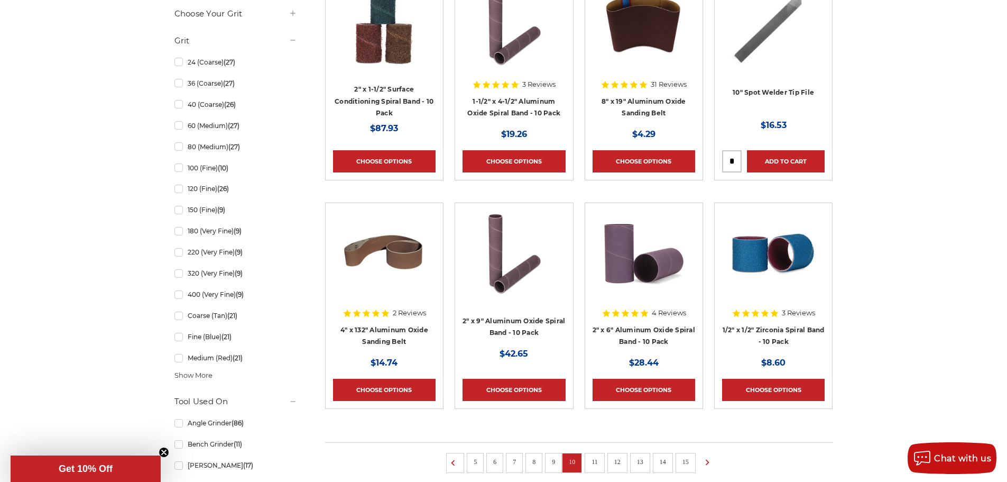
scroll to position [687, 0]
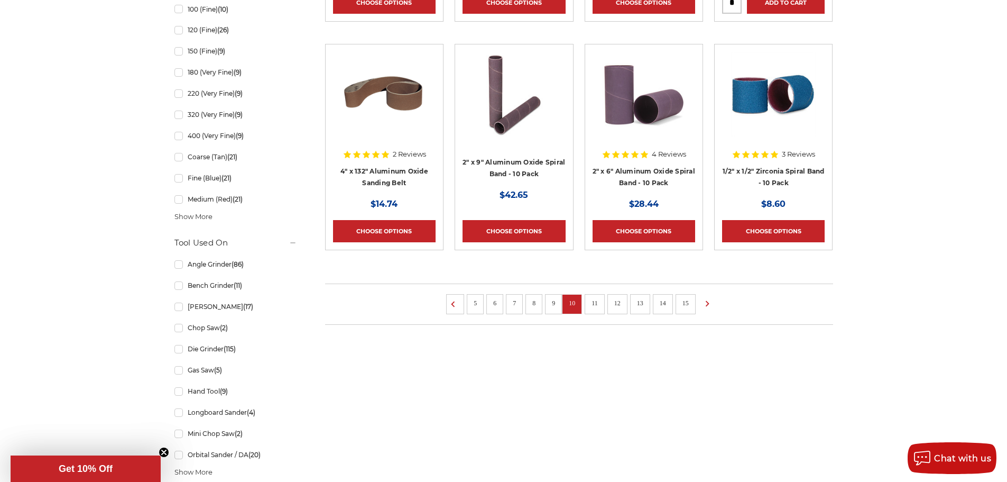
click at [594, 301] on link "11" at bounding box center [595, 303] width 14 height 12
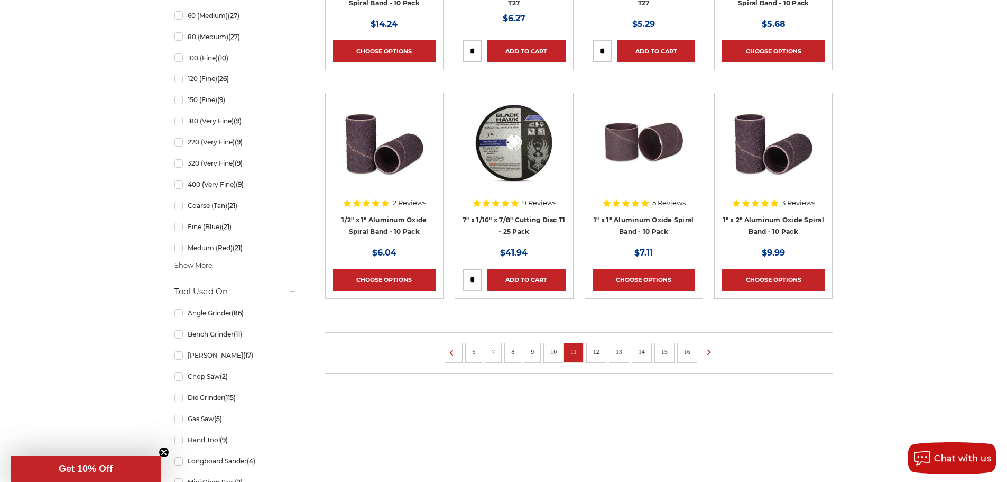
scroll to position [740, 0]
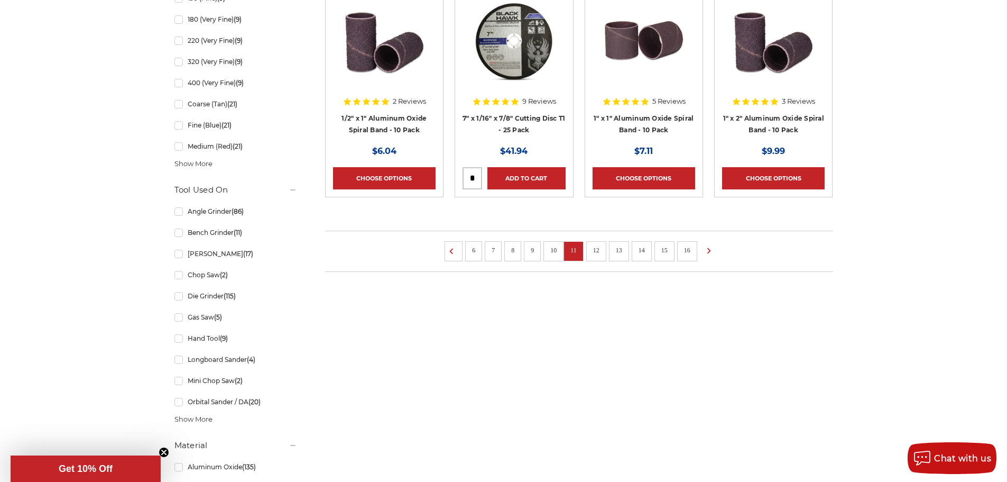
click at [594, 250] on link "12" at bounding box center [597, 250] width 14 height 12
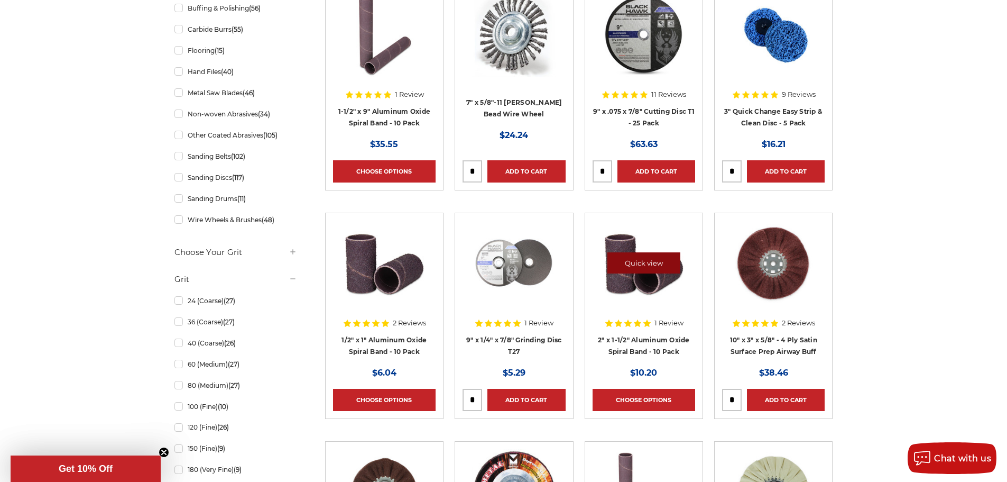
scroll to position [264, 0]
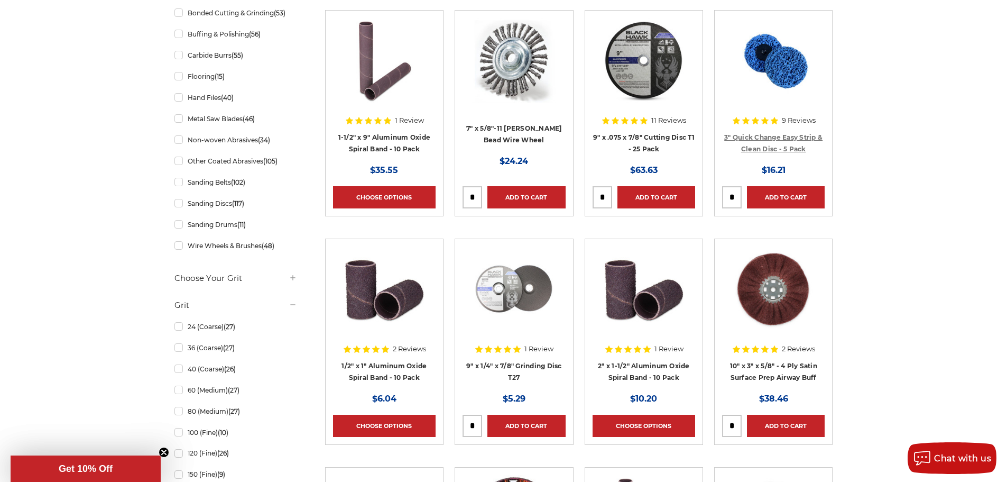
click at [788, 146] on link "3" Quick Change Easy Strip & Clean Disc - 5 Pack" at bounding box center [774, 143] width 98 height 20
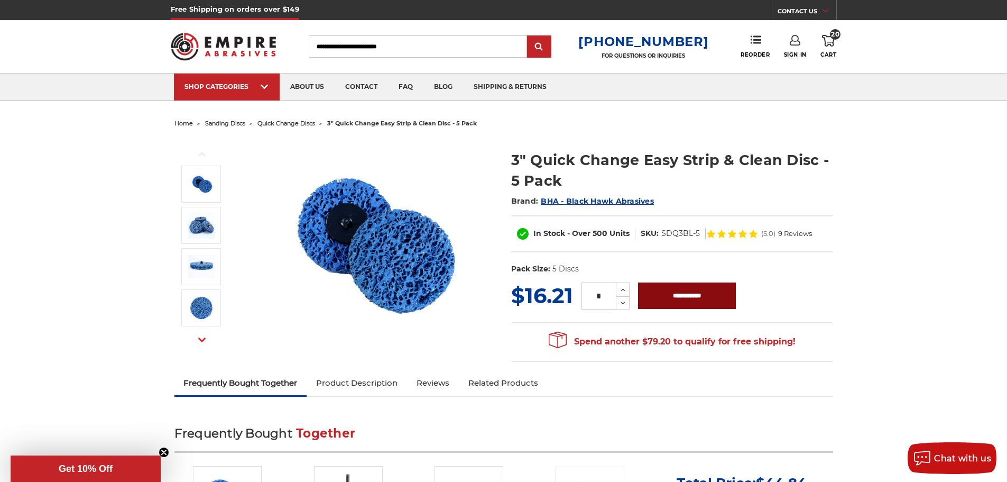
click at [710, 296] on input "**********" at bounding box center [687, 295] width 98 height 26
type input "**********"
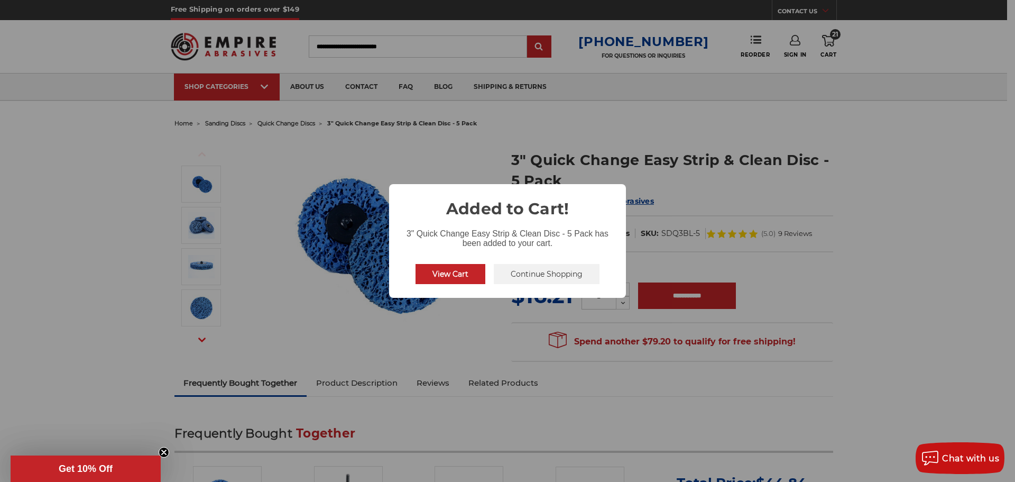
click at [439, 276] on button "View Cart" at bounding box center [451, 274] width 70 height 20
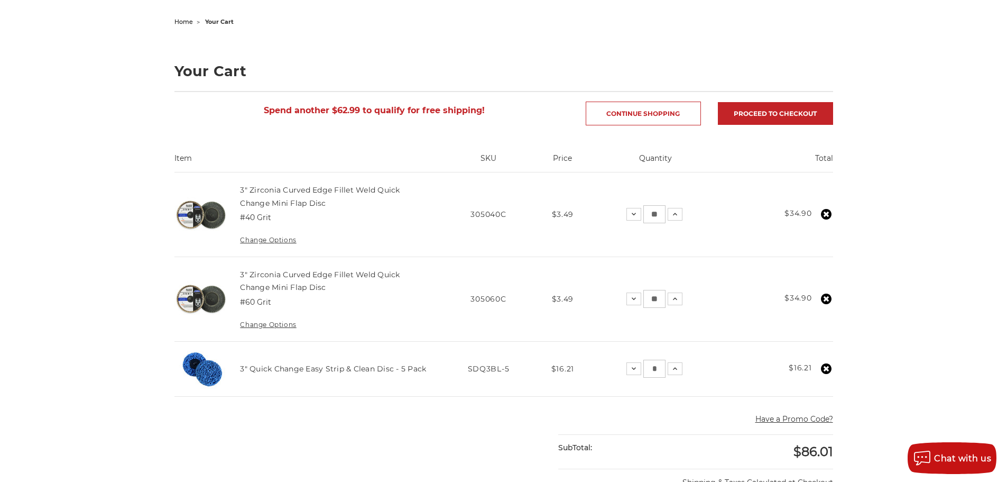
scroll to position [106, 0]
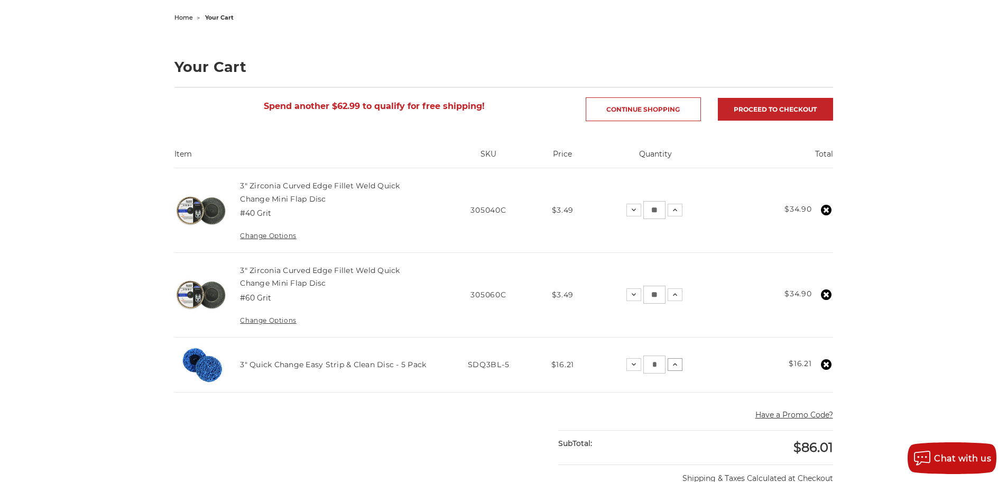
click at [673, 363] on icon at bounding box center [675, 364] width 8 height 8
click at [673, 367] on icon at bounding box center [675, 364] width 8 height 8
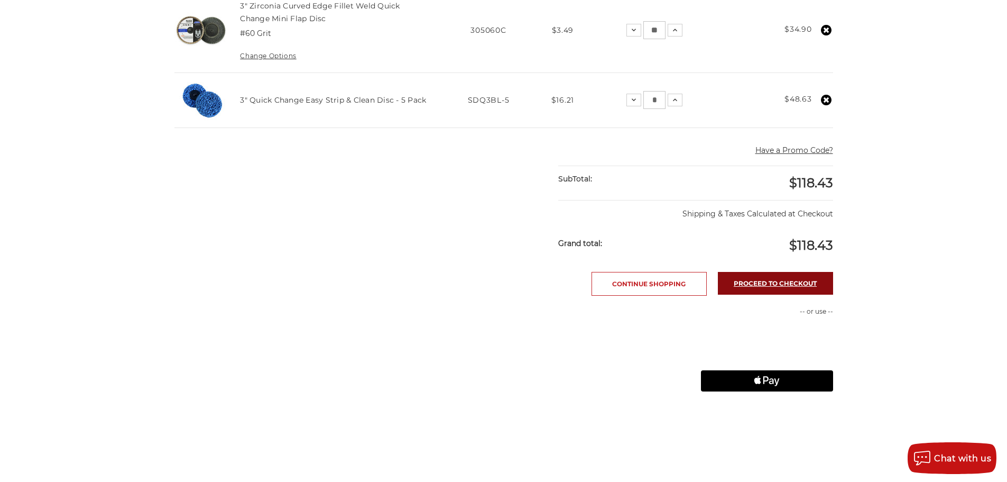
click at [787, 287] on link "Proceed to checkout" at bounding box center [775, 283] width 115 height 23
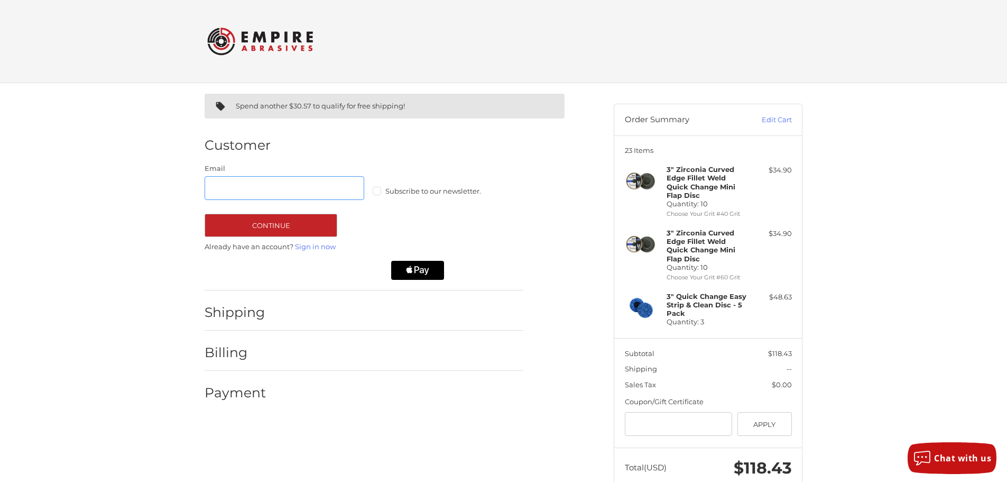
scroll to position [27, 0]
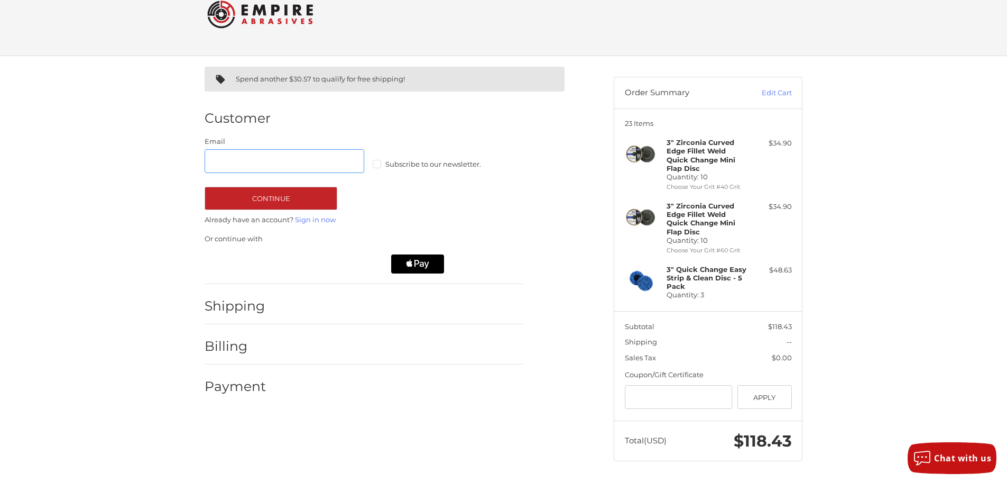
click at [237, 166] on input "Email" at bounding box center [285, 161] width 160 height 24
type input "**********"
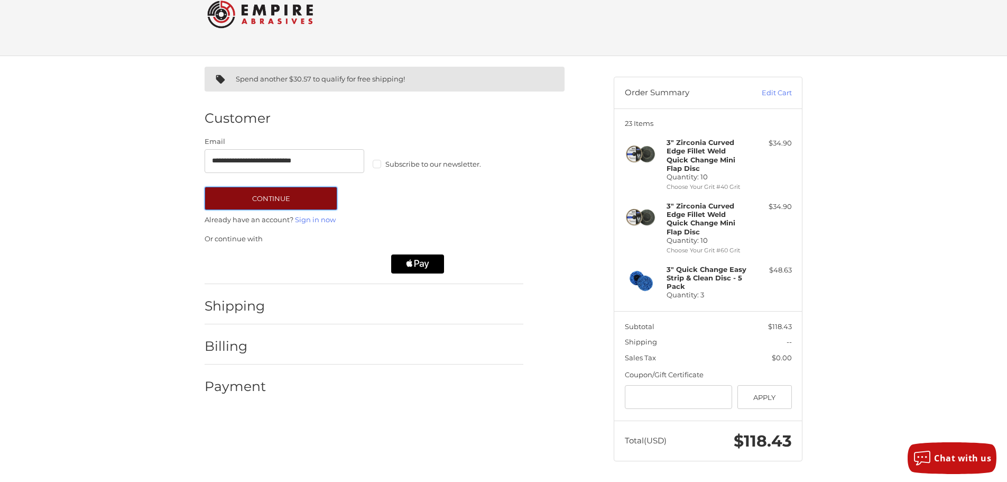
click at [233, 195] on button "Continue" at bounding box center [271, 198] width 133 height 23
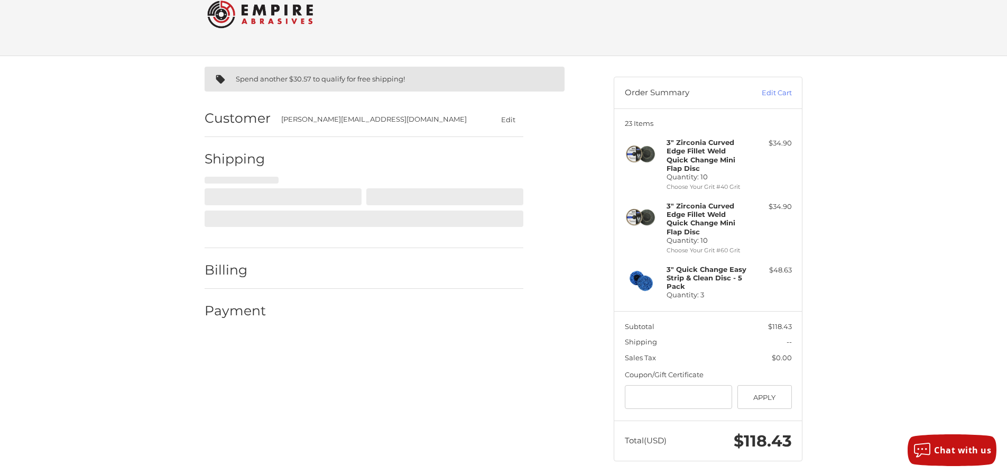
select select "**"
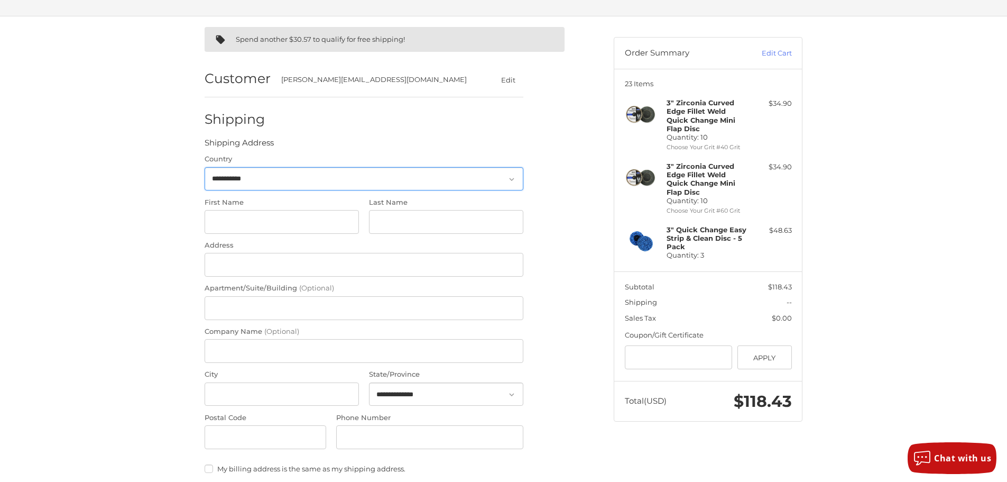
scroll to position [67, 0]
click at [246, 177] on select "**********" at bounding box center [364, 179] width 319 height 24
click at [205, 167] on select "**********" at bounding box center [364, 179] width 319 height 24
click at [242, 226] on input "First Name" at bounding box center [282, 221] width 154 height 24
type input "*****"
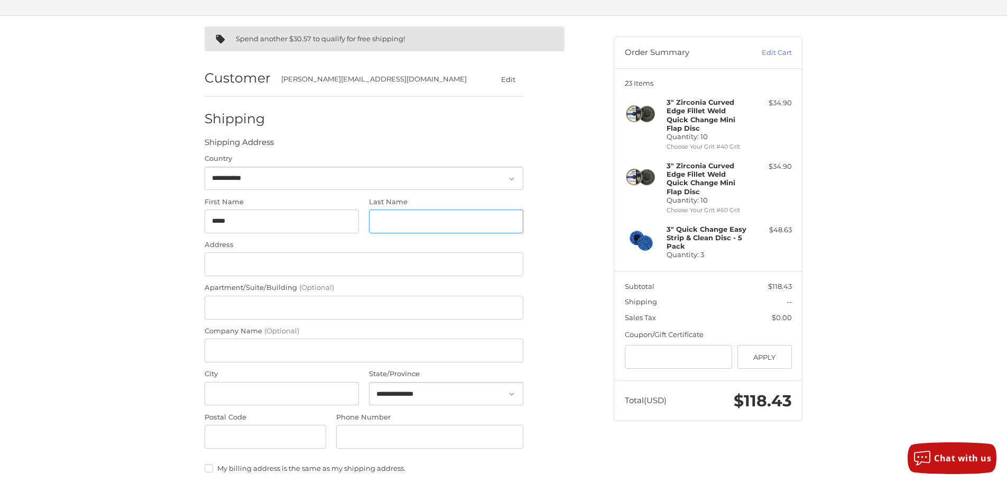
type input "****"
type input "**********"
type input "*****"
select select "**"
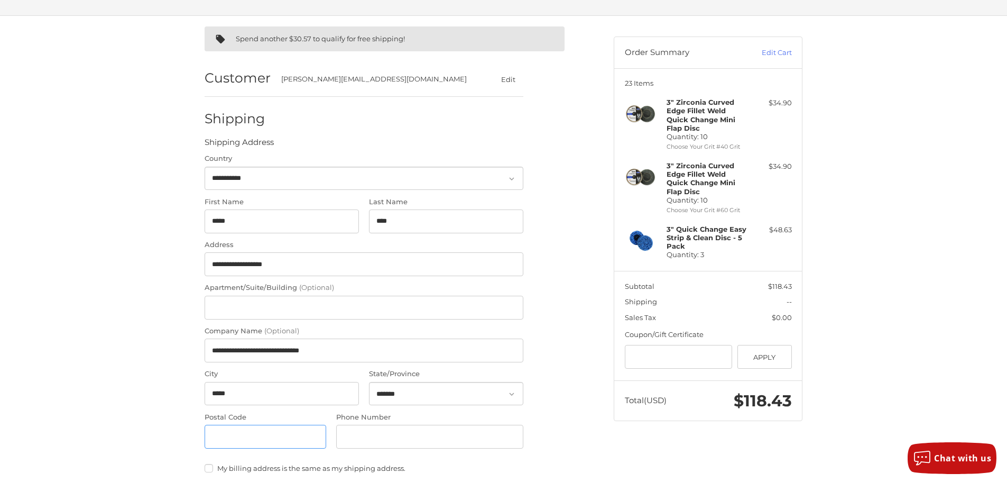
type input "*****"
type input "**********"
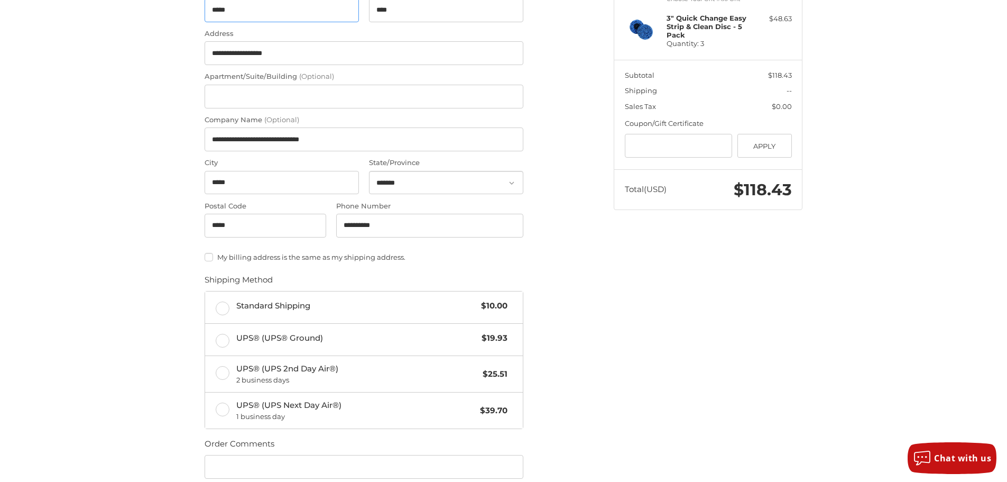
scroll to position [279, 0]
click at [469, 308] on span "Standard Shipping" at bounding box center [356, 305] width 240 height 12
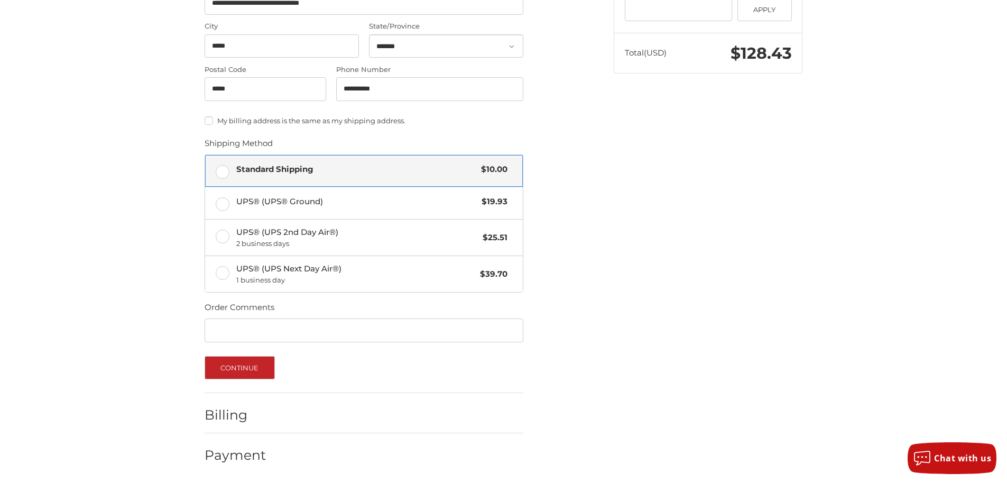
scroll to position [416, 0]
click at [241, 367] on button "Continue" at bounding box center [240, 365] width 70 height 23
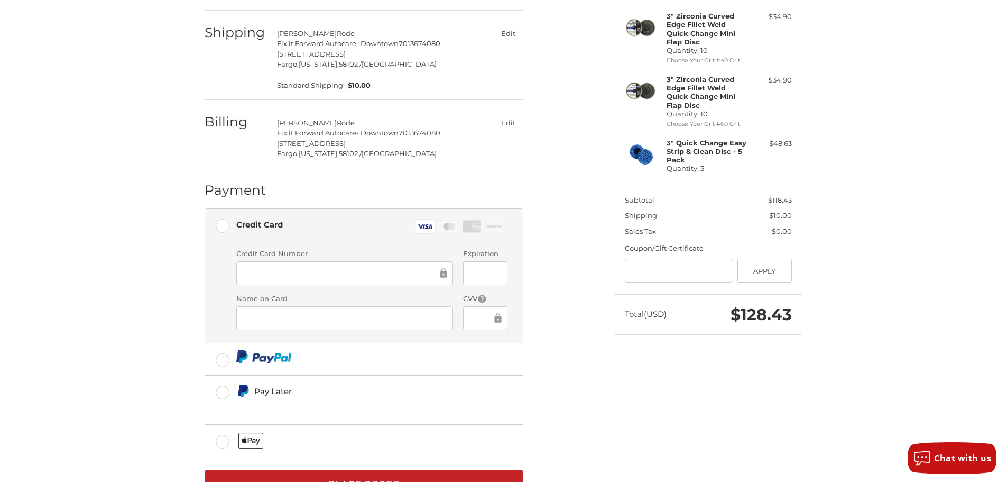
scroll to position [194, 0]
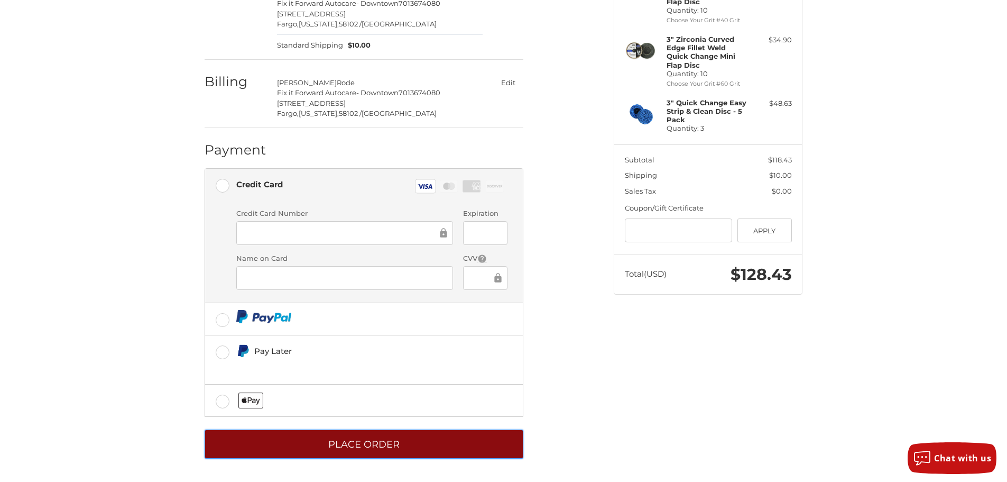
click at [353, 445] on button "Place Order" at bounding box center [364, 443] width 319 height 29
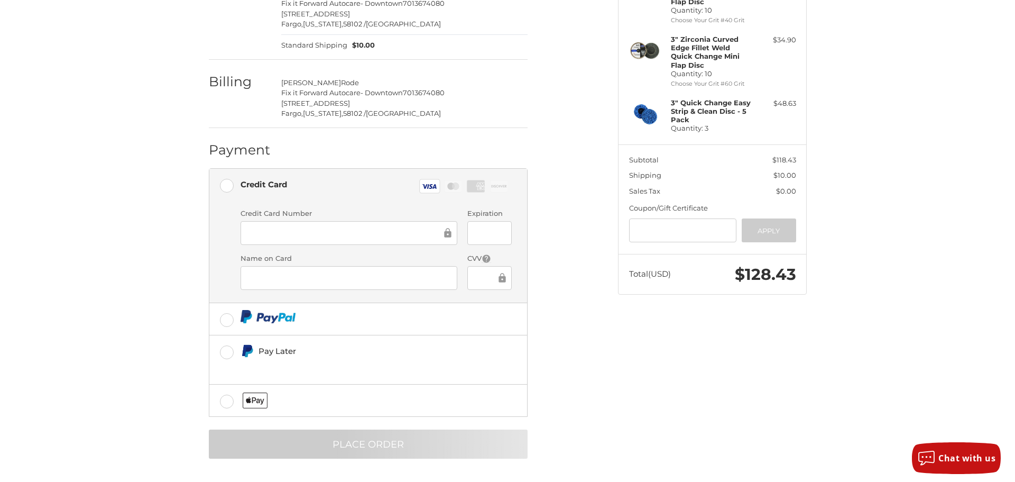
scroll to position [0, 0]
